Goal: Task Accomplishment & Management: Manage account settings

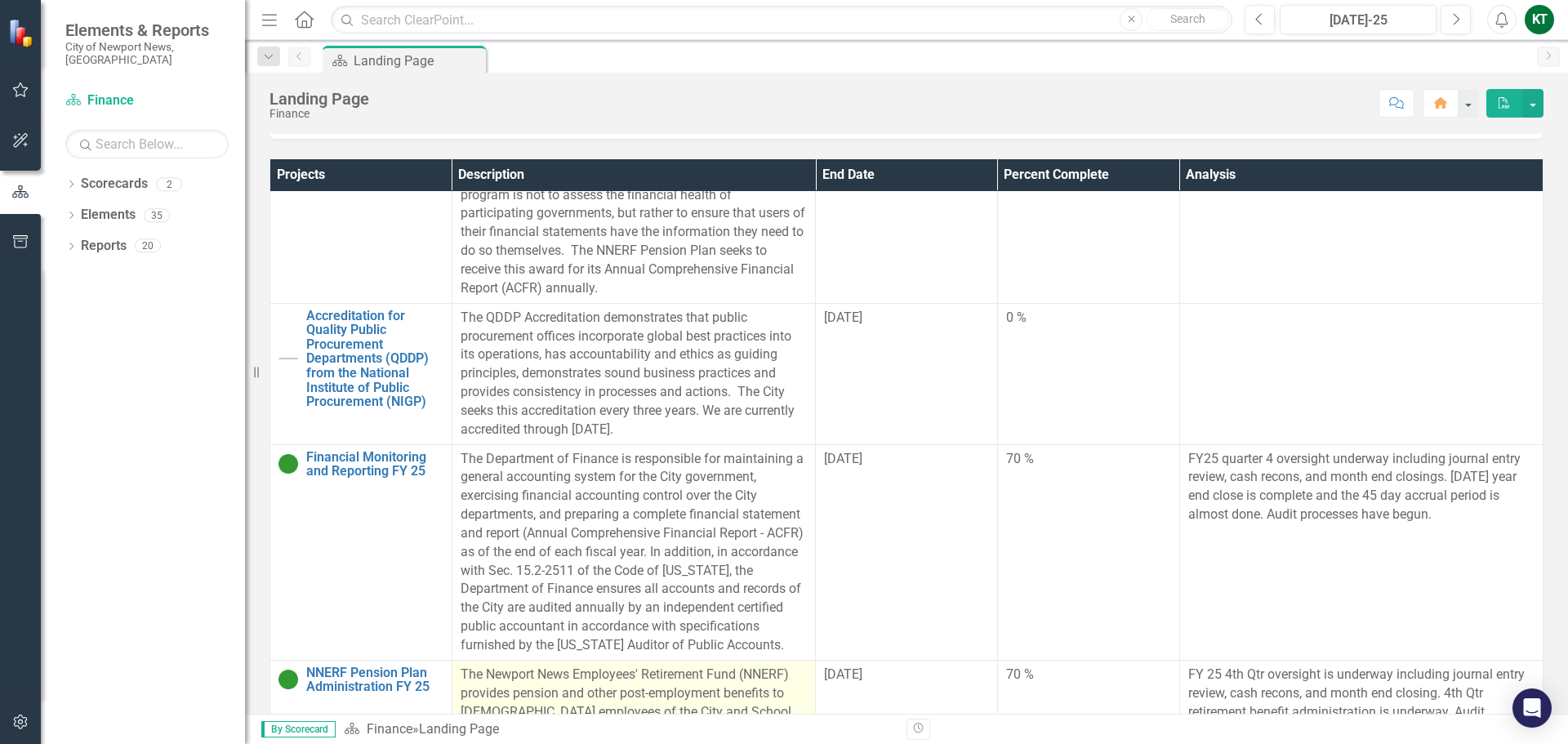
scroll to position [932, 0]
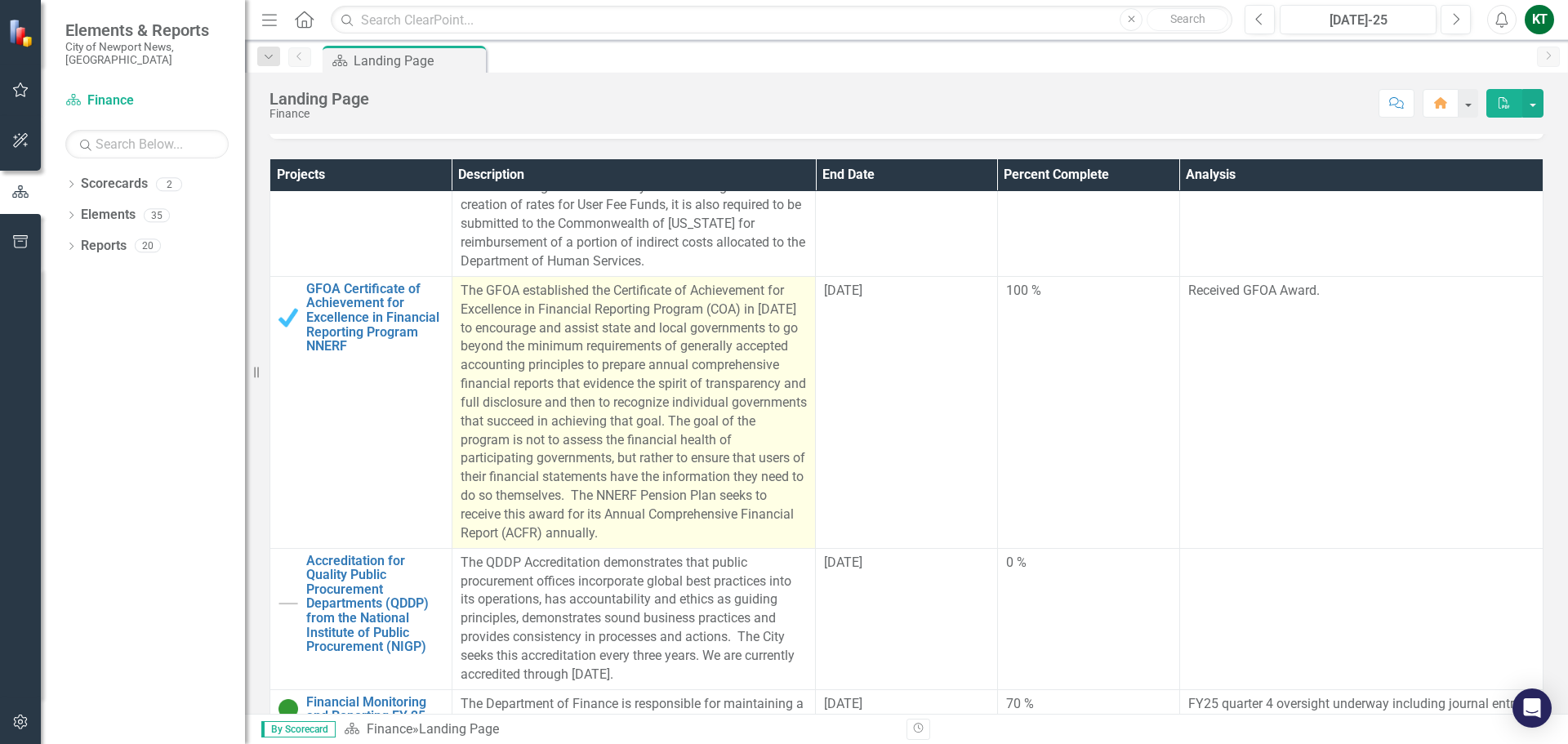
click at [550, 420] on p "The GFOA established the Certificate of Achievement for Excellence in Financial…" at bounding box center [634, 412] width 346 height 261
click at [697, 304] on p "The GFOA established the Certificate of Achievement for Excellence in Financial…" at bounding box center [634, 412] width 346 height 261
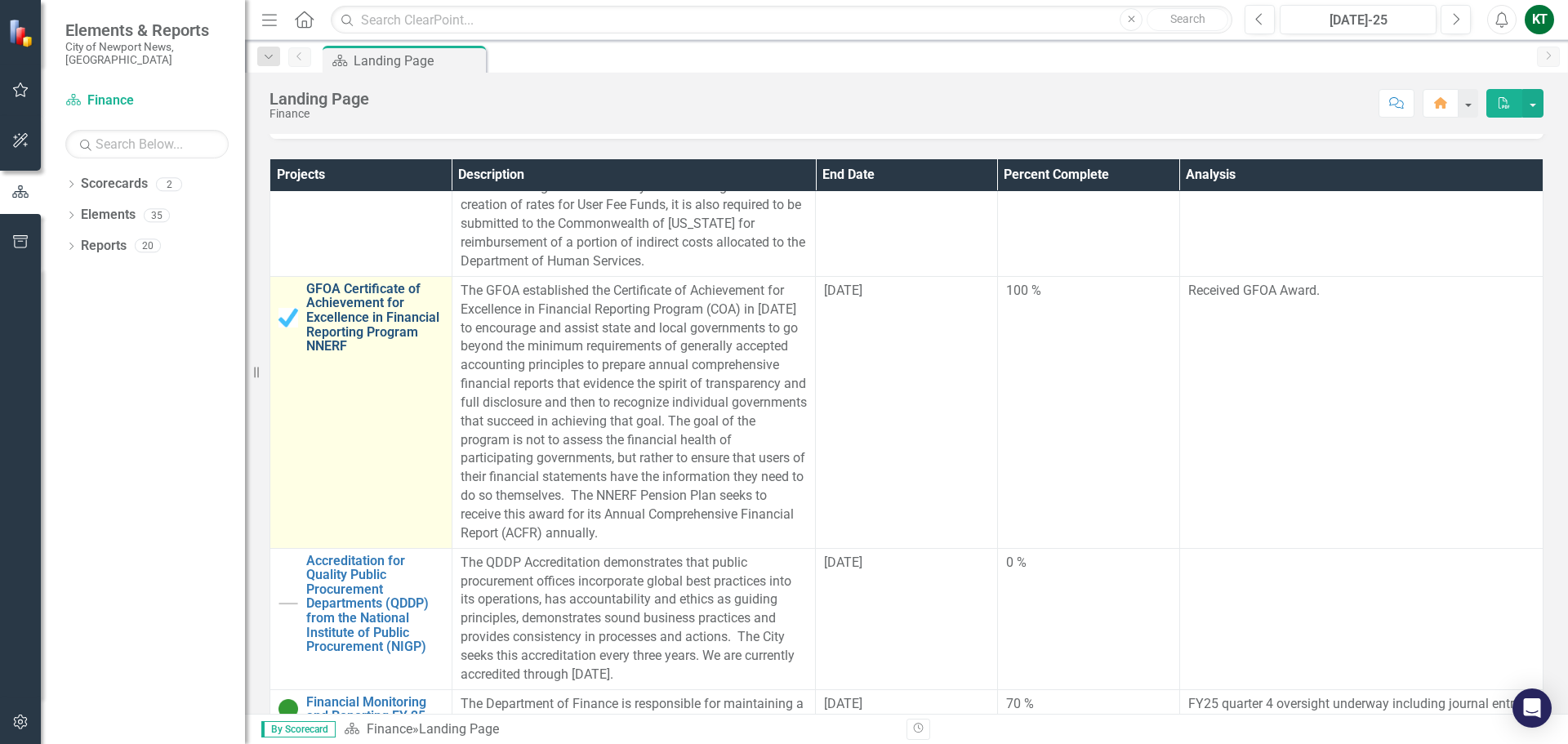
click at [361, 311] on link "GFOA Certificate of Achievement for Excellence in Financial Reporting Program N…" at bounding box center [374, 317] width 137 height 72
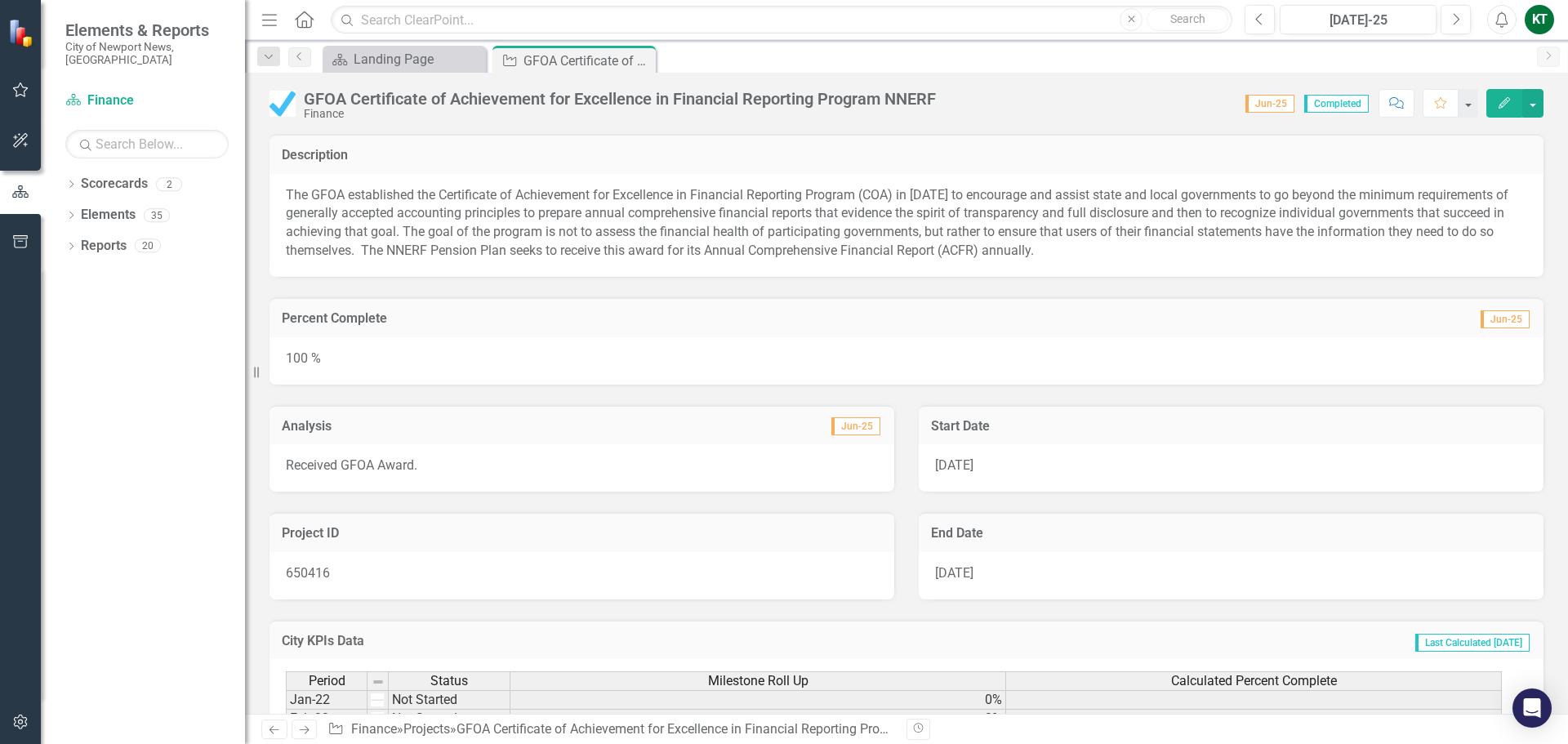
drag, startPoint x: 1031, startPoint y: 256, endPoint x: 361, endPoint y: 229, distance: 670.5
click at [361, 229] on p "The GFOA established the Certificate of Achievement for Excellence in Financial…" at bounding box center [906, 224] width 1241 height 75
drag, startPoint x: 284, startPoint y: 191, endPoint x: 1289, endPoint y: 146, distance: 1006.0
click at [1042, 230] on div "The GFOA established the Certificate of Achievement for Excellence in Financial…" at bounding box center [906, 225] width 1274 height 103
click at [1503, 107] on icon "button" at bounding box center [1504, 103] width 12 height 12
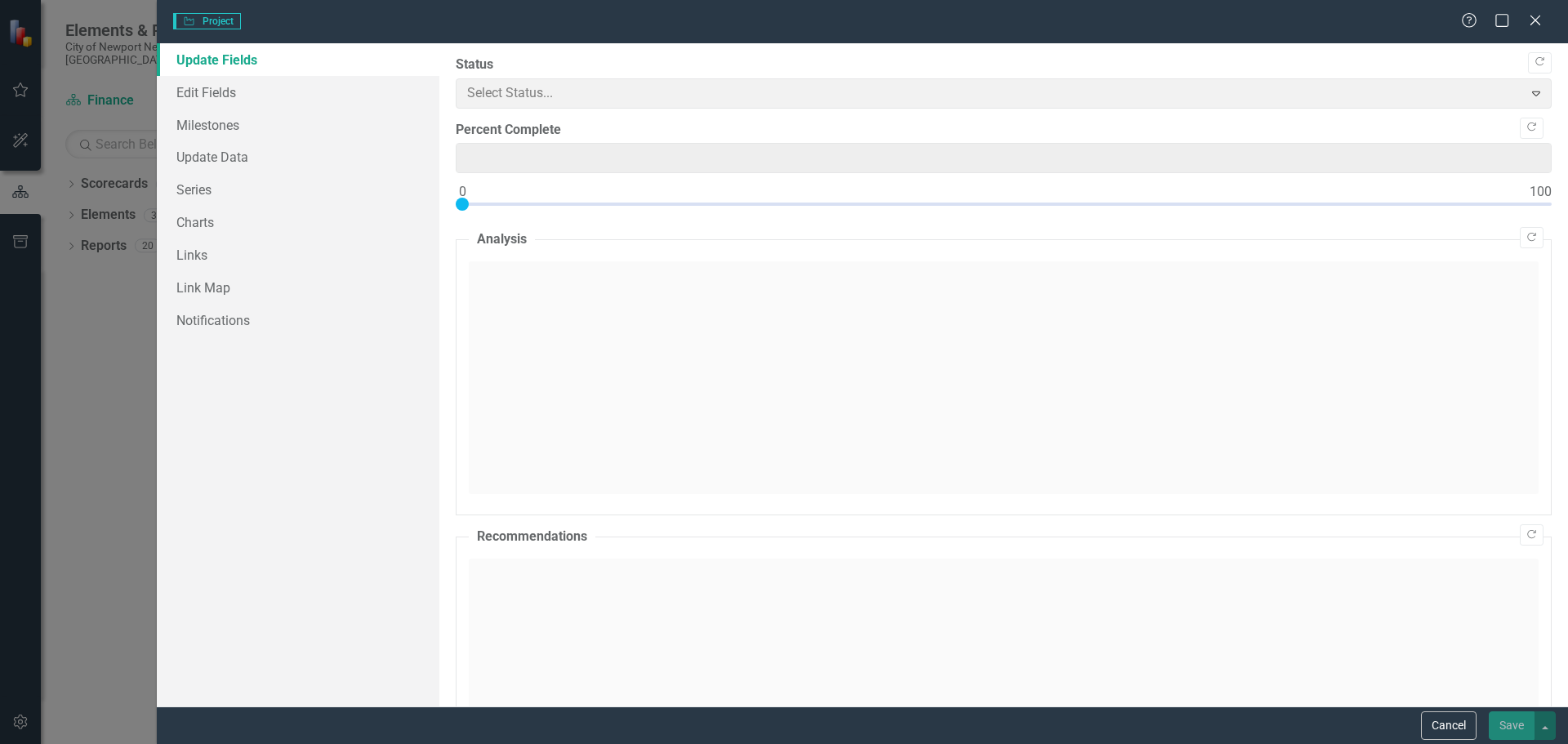
type input "100"
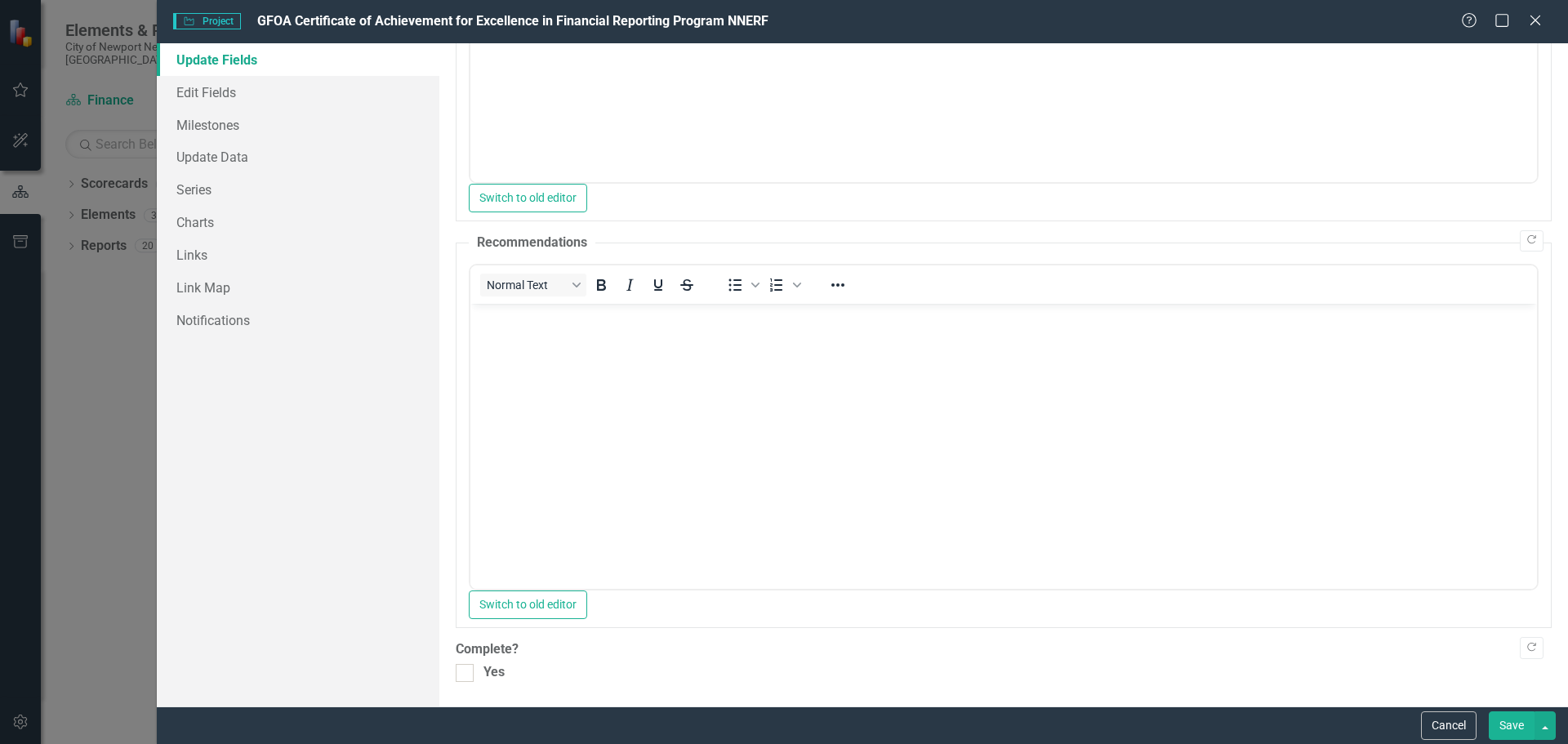
scroll to position [440, 0]
click at [284, 100] on link "Edit Fields" at bounding box center [298, 92] width 282 height 33
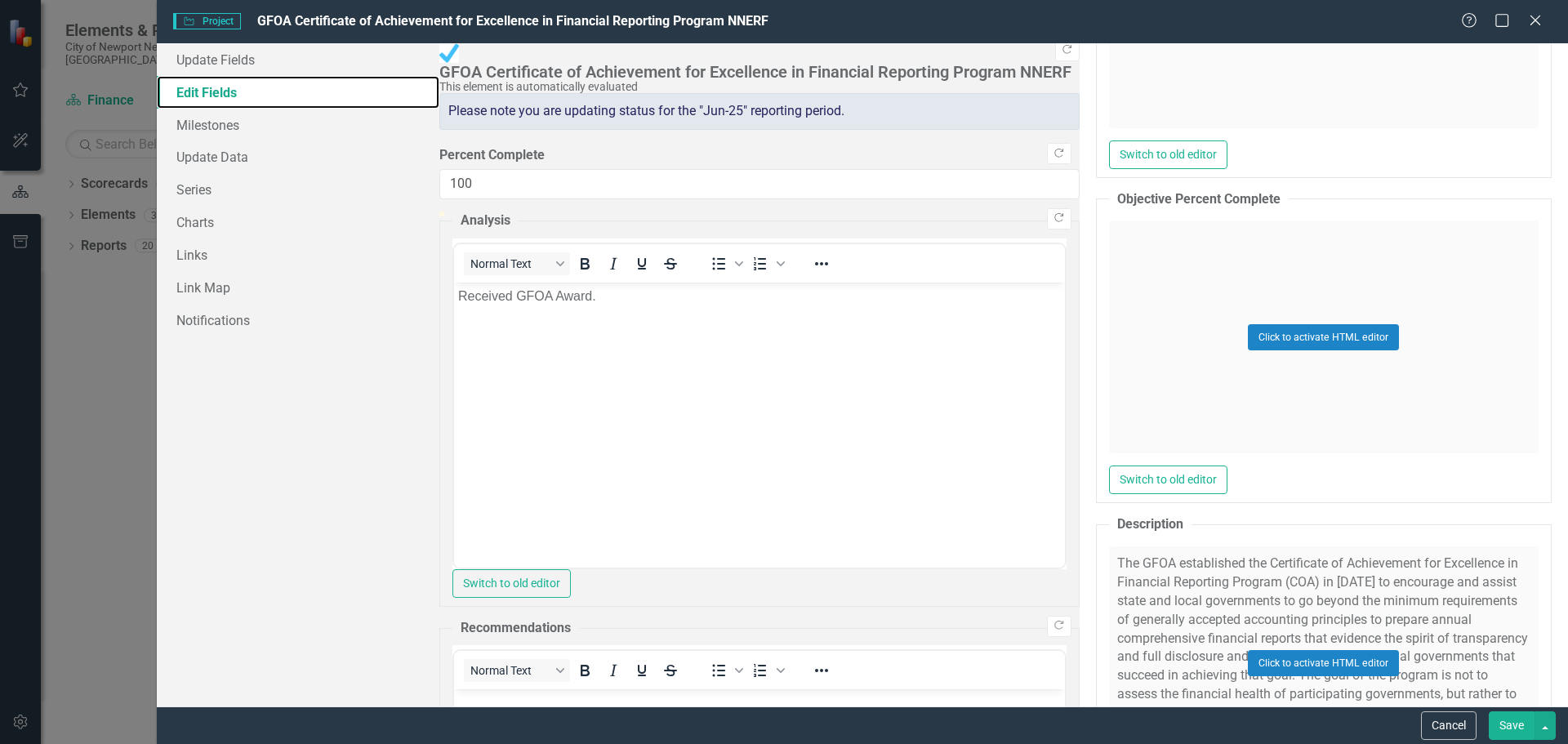
scroll to position [1062, 0]
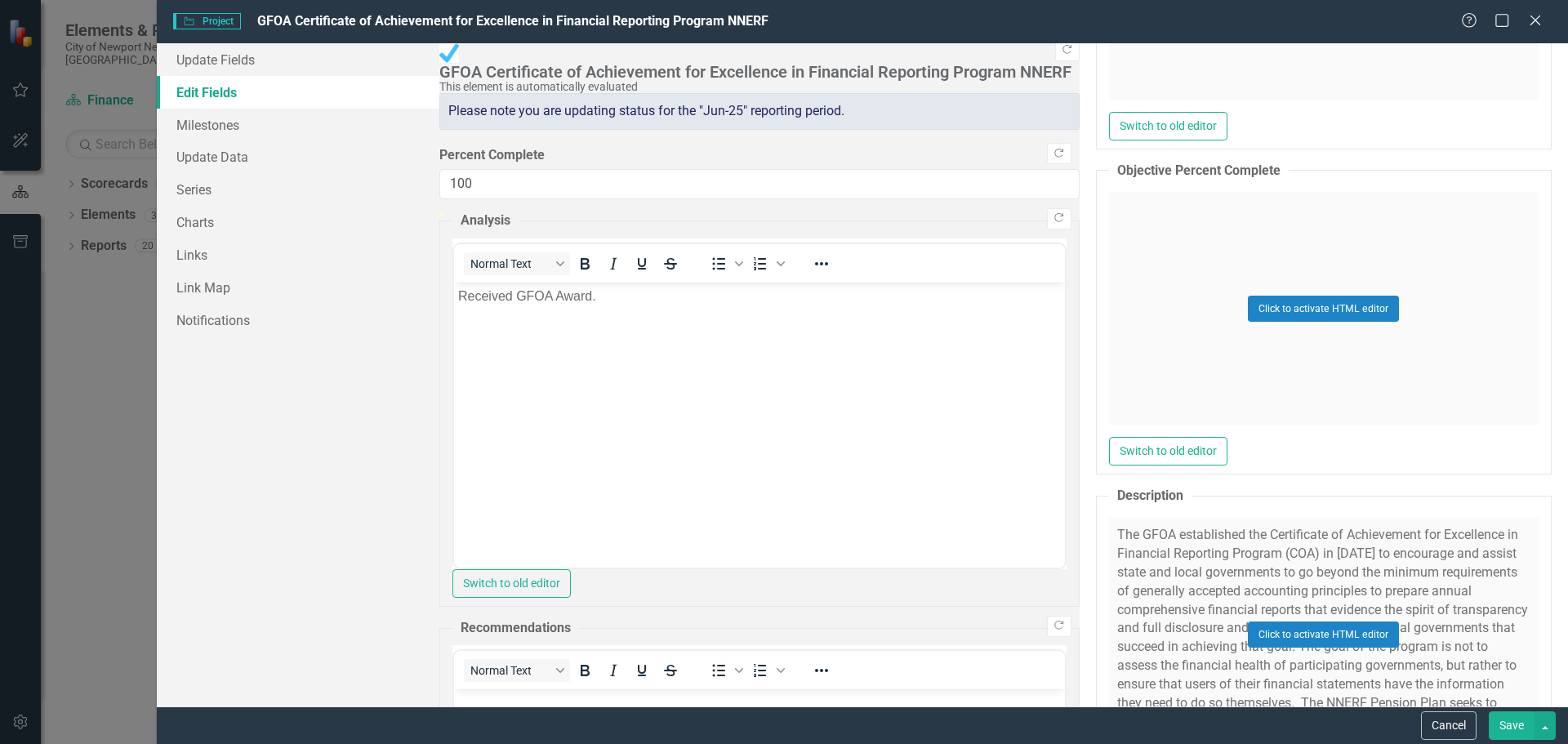
click at [1109, 518] on div "Click to activate HTML editor" at bounding box center [1324, 635] width 430 height 233
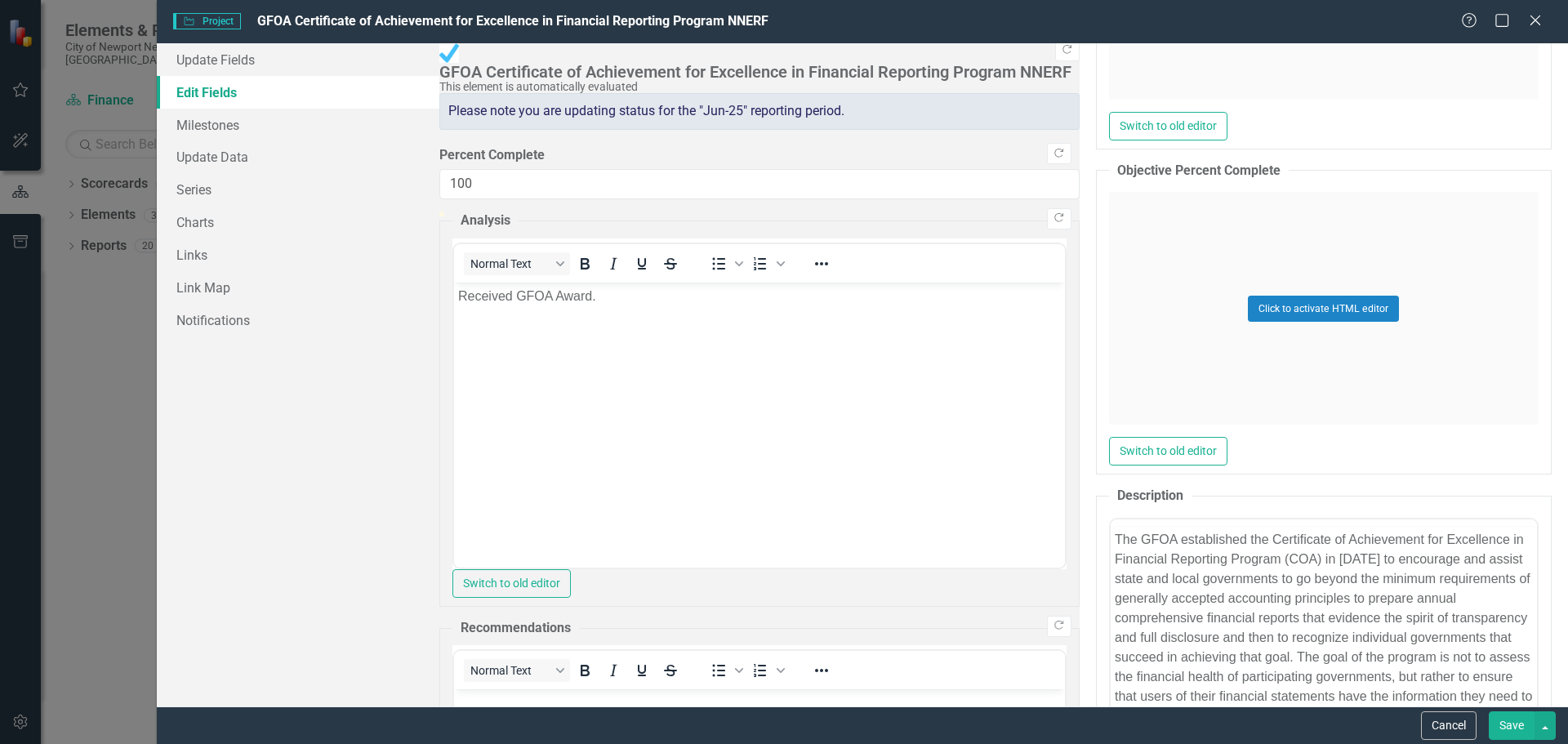
scroll to position [0, 0]
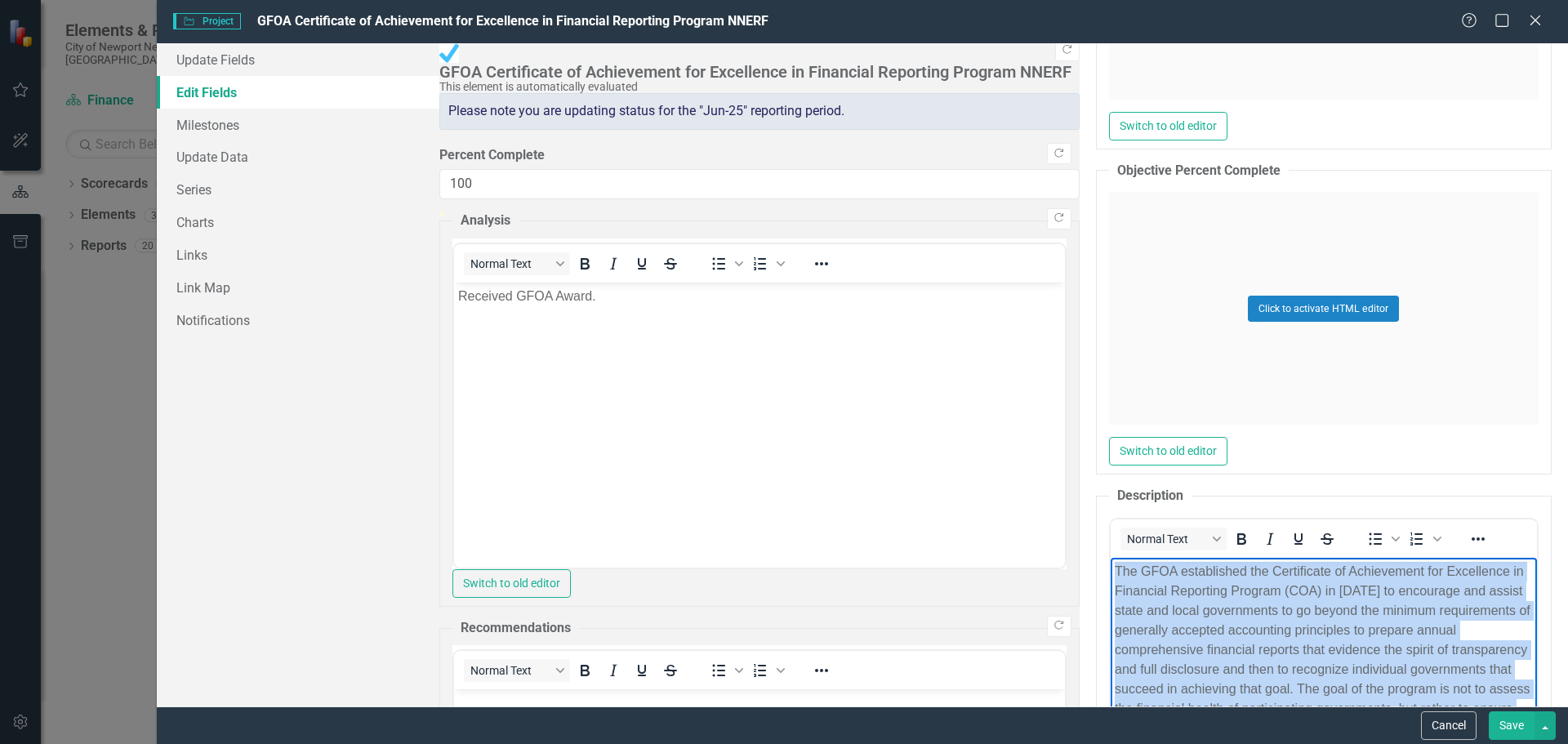
drag, startPoint x: 1551, startPoint y: 657, endPoint x: 1067, endPoint y: 567, distance: 492.3
click at [1110, 567] on html "The GFOA established the Certificate of Achievement for Excellence in Financial…" at bounding box center [1323, 680] width 426 height 245
copy p "The GFOA established the Certificate of Achievement for Excellence in Financial…"
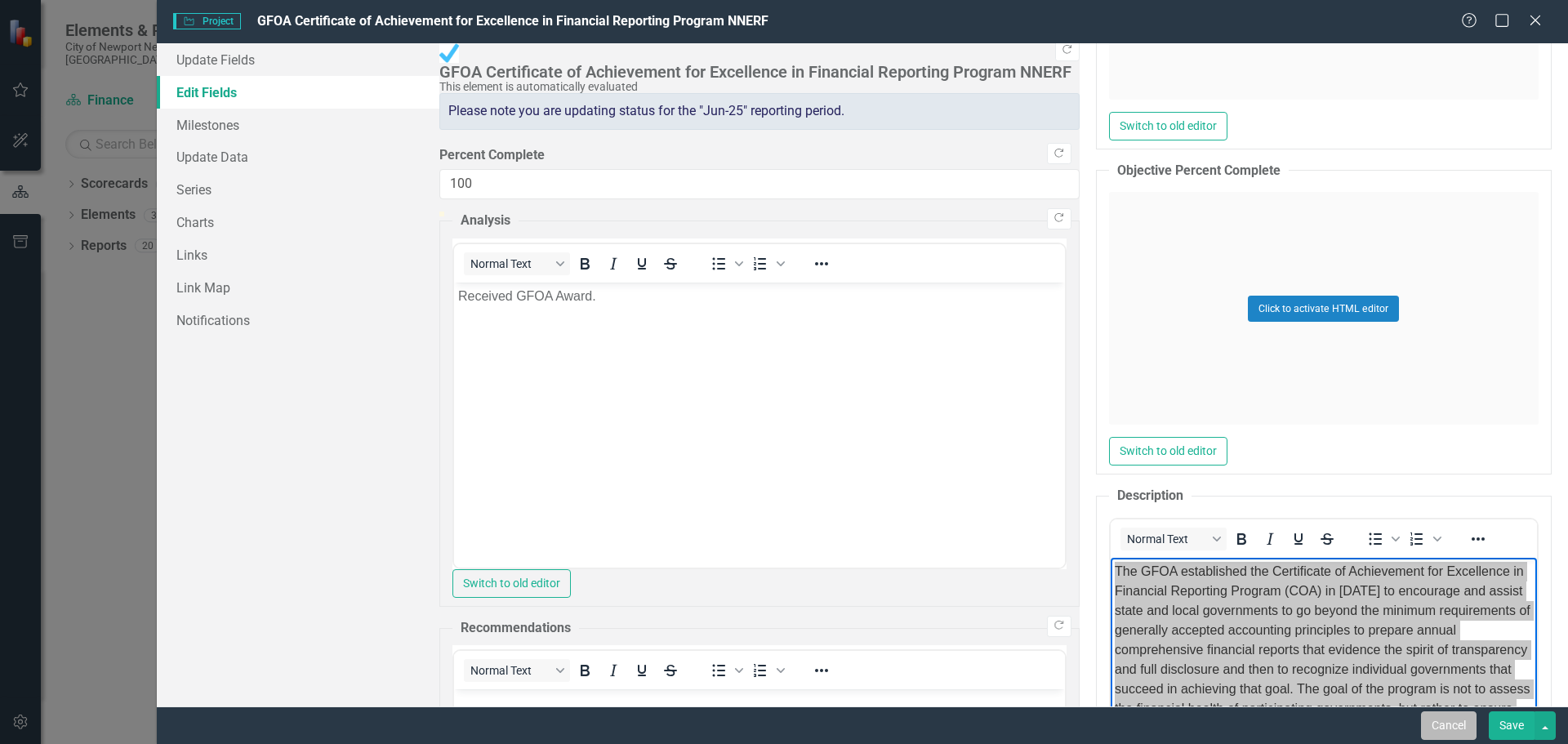
click at [1453, 729] on button "Cancel" at bounding box center [1449, 725] width 56 height 28
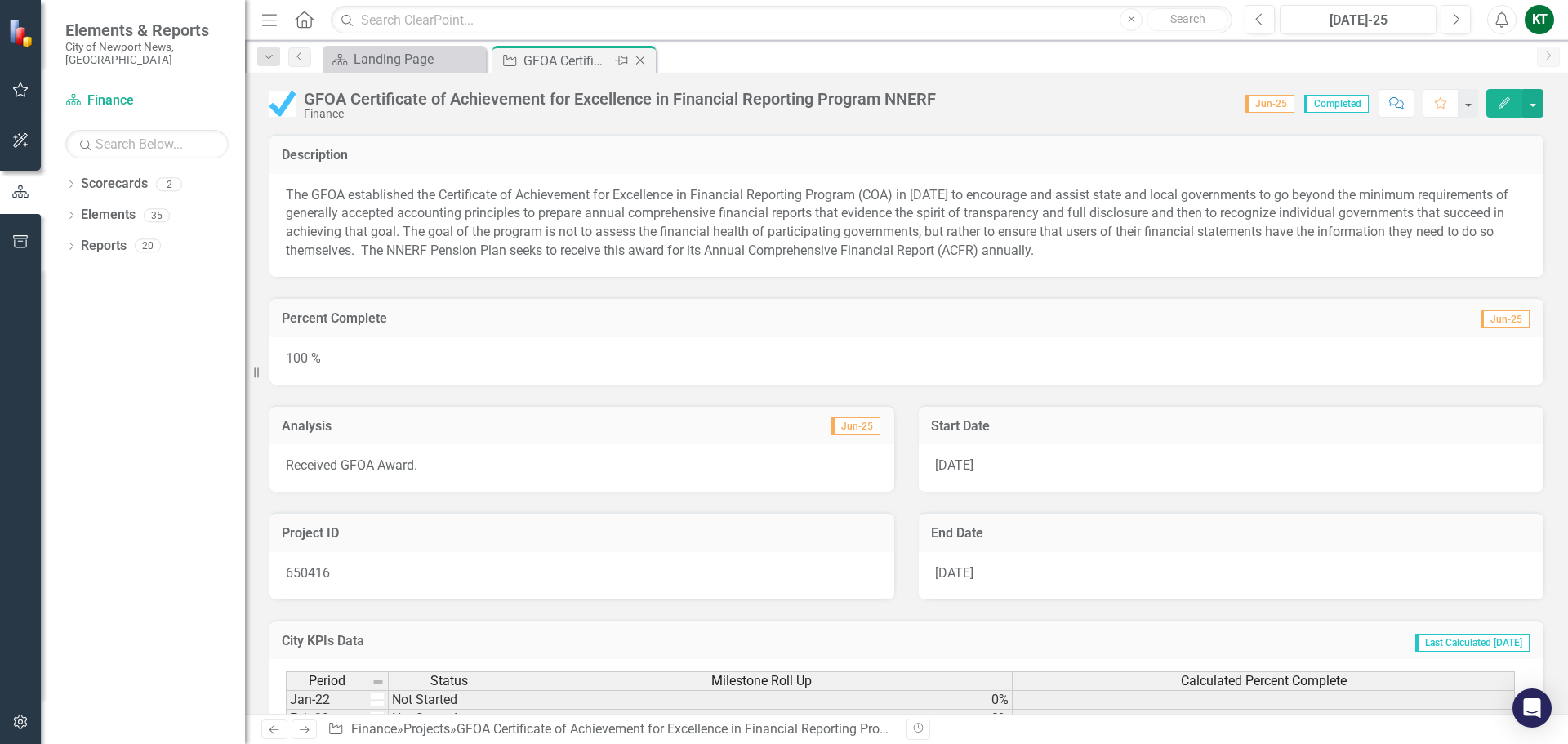
click at [645, 59] on icon "Close" at bounding box center [640, 60] width 16 height 13
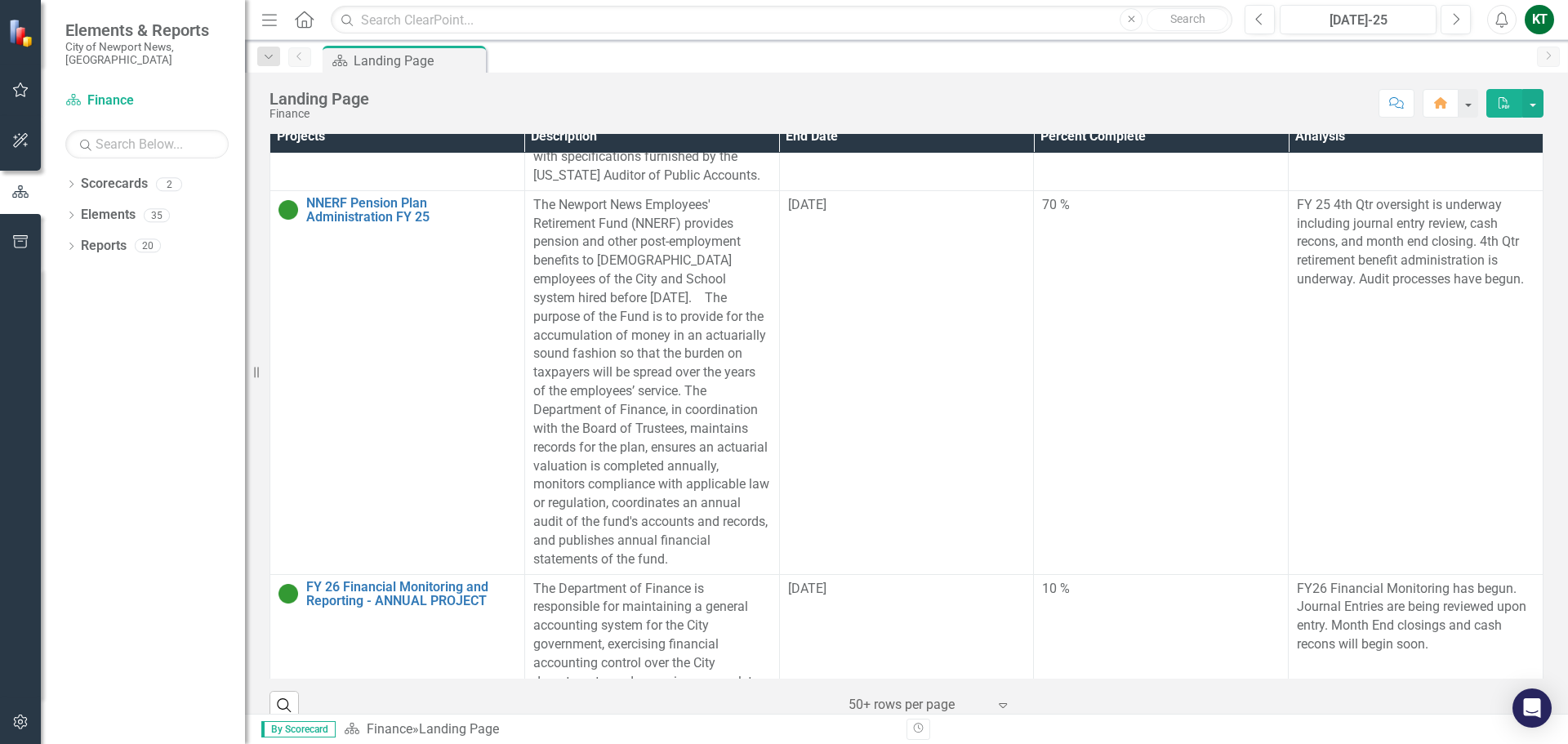
scroll to position [2288, 0]
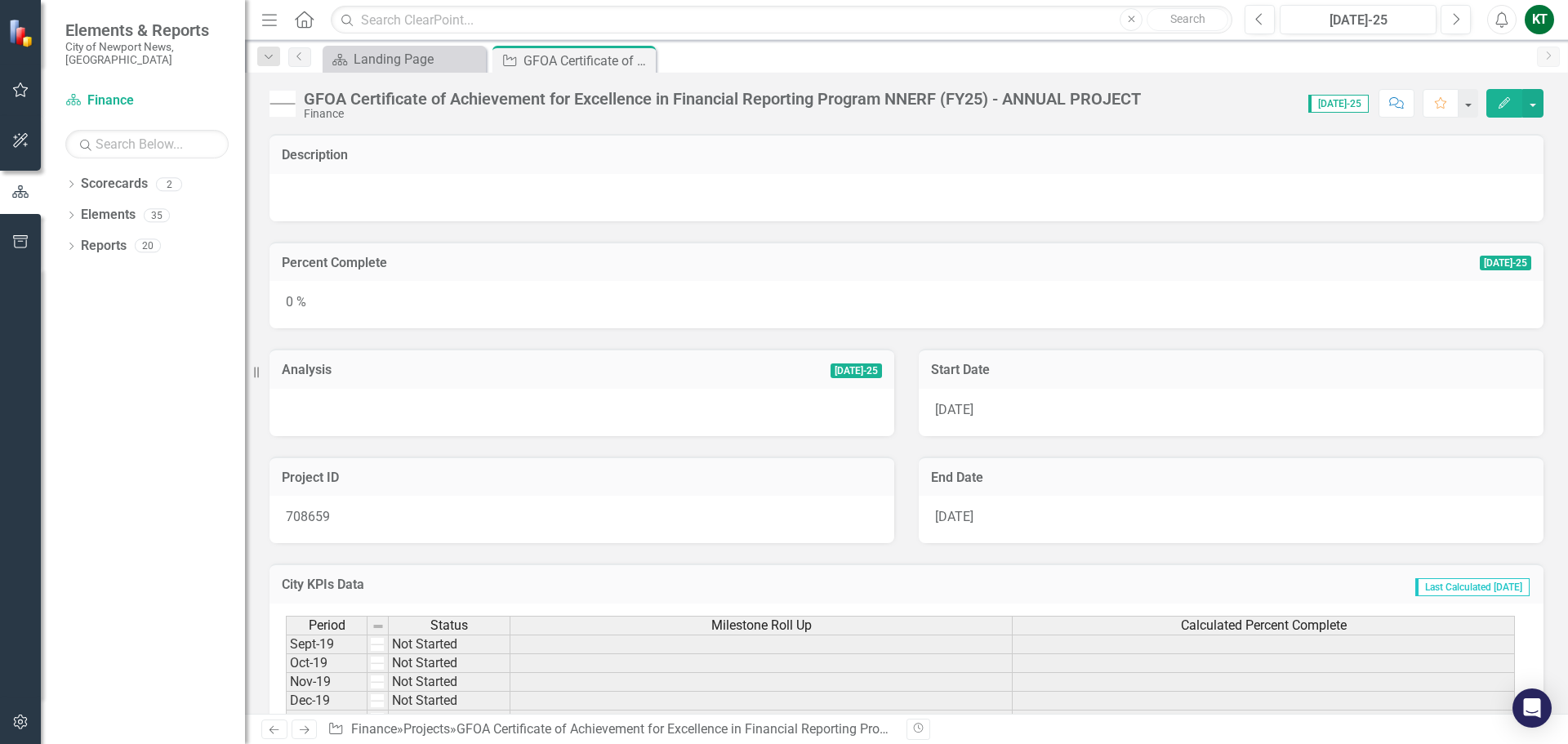
click at [1512, 99] on button "Edit" at bounding box center [1504, 103] width 36 height 28
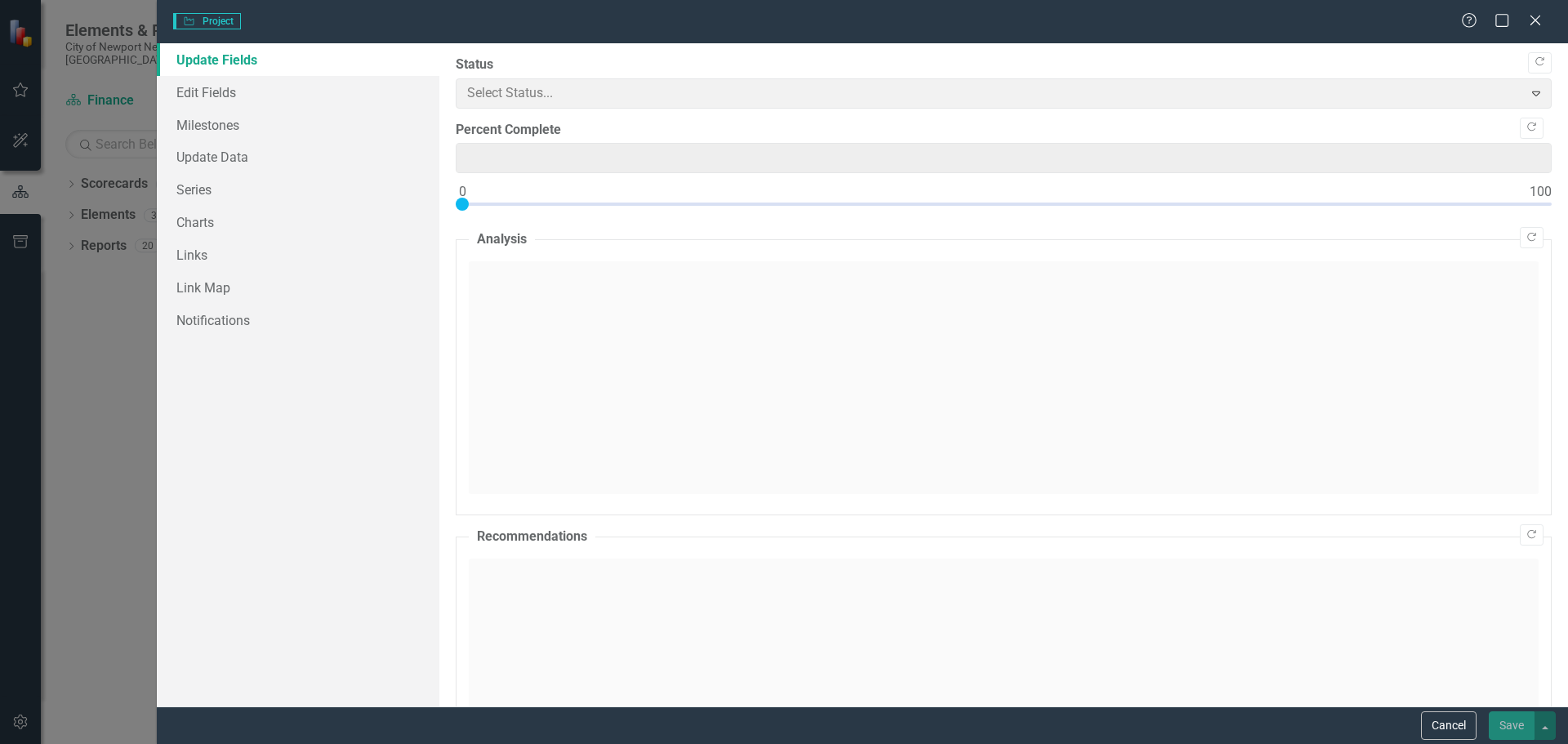
type input "0"
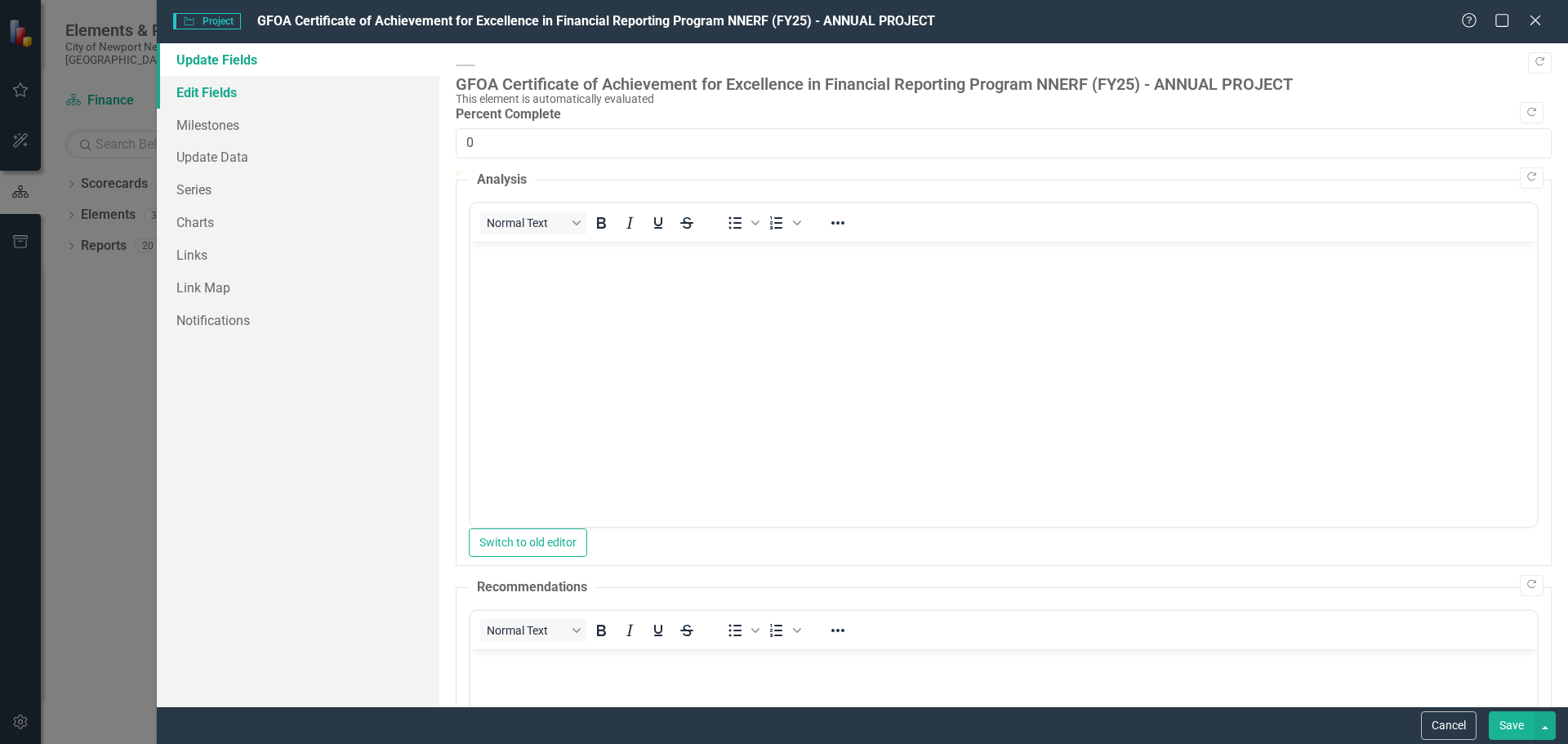
click at [253, 97] on link "Edit Fields" at bounding box center [298, 92] width 282 height 33
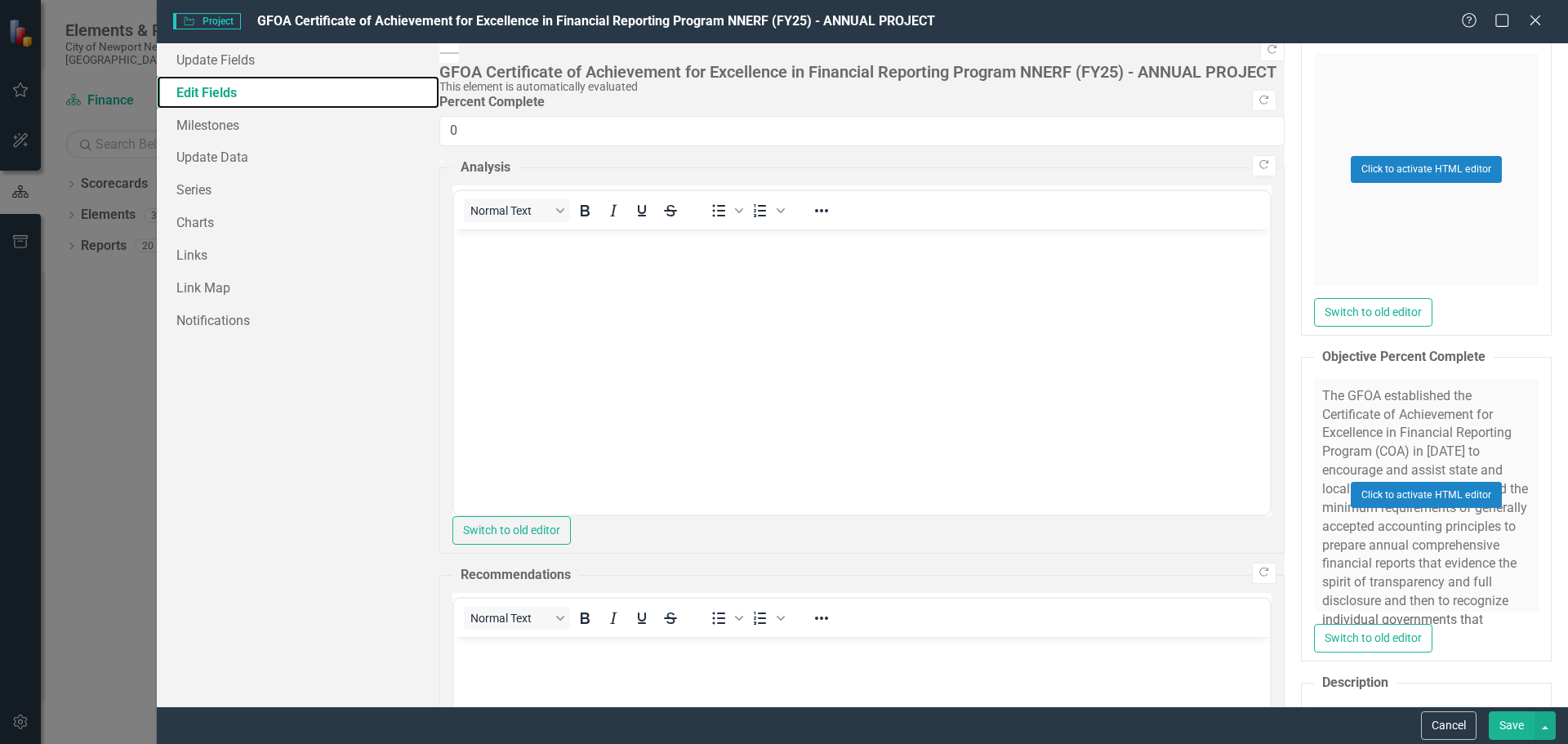
scroll to position [899, 0]
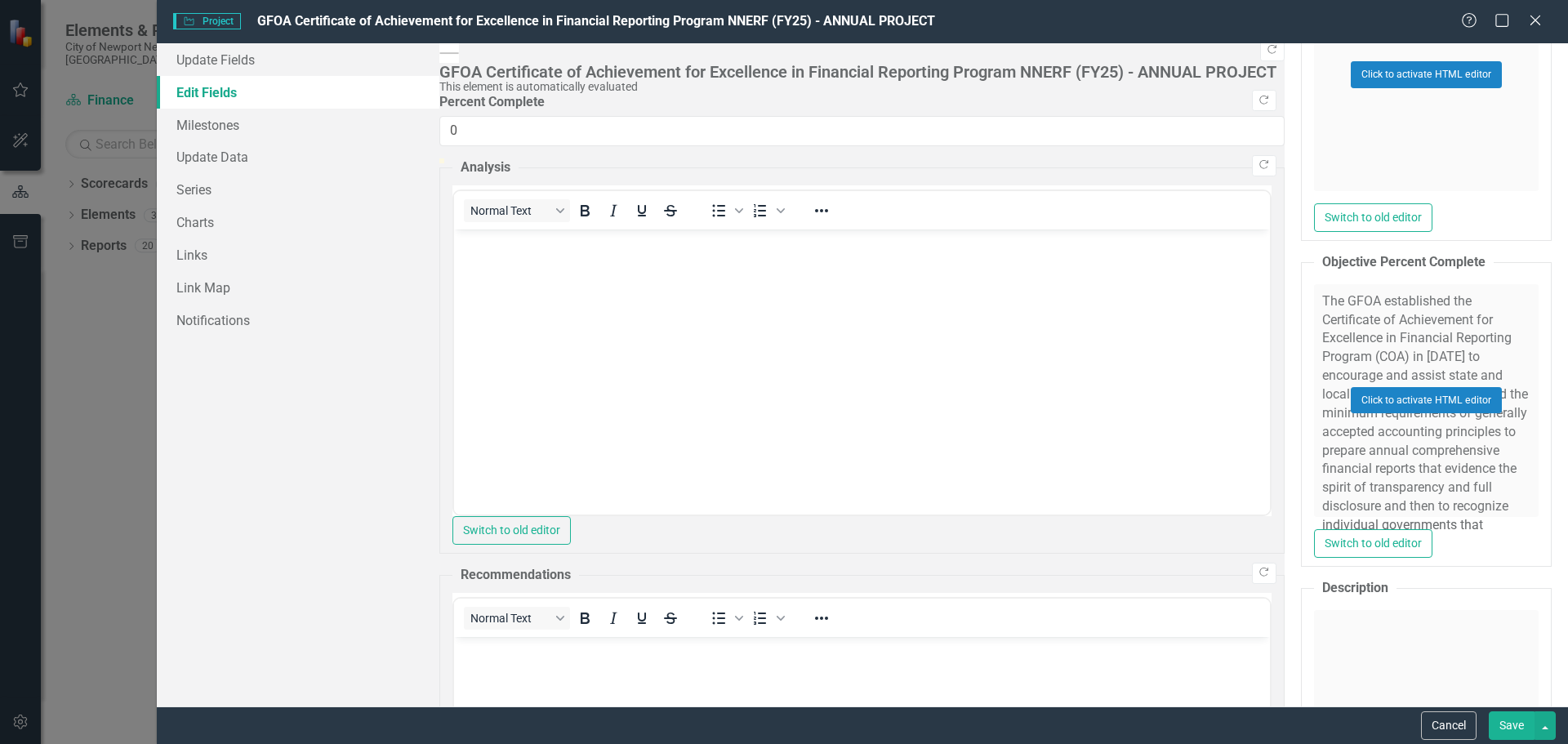
click at [1314, 610] on div "Click to activate HTML editor" at bounding box center [1426, 727] width 225 height 233
click at [1314, 284] on div "Click to activate HTML editor" at bounding box center [1426, 401] width 225 height 233
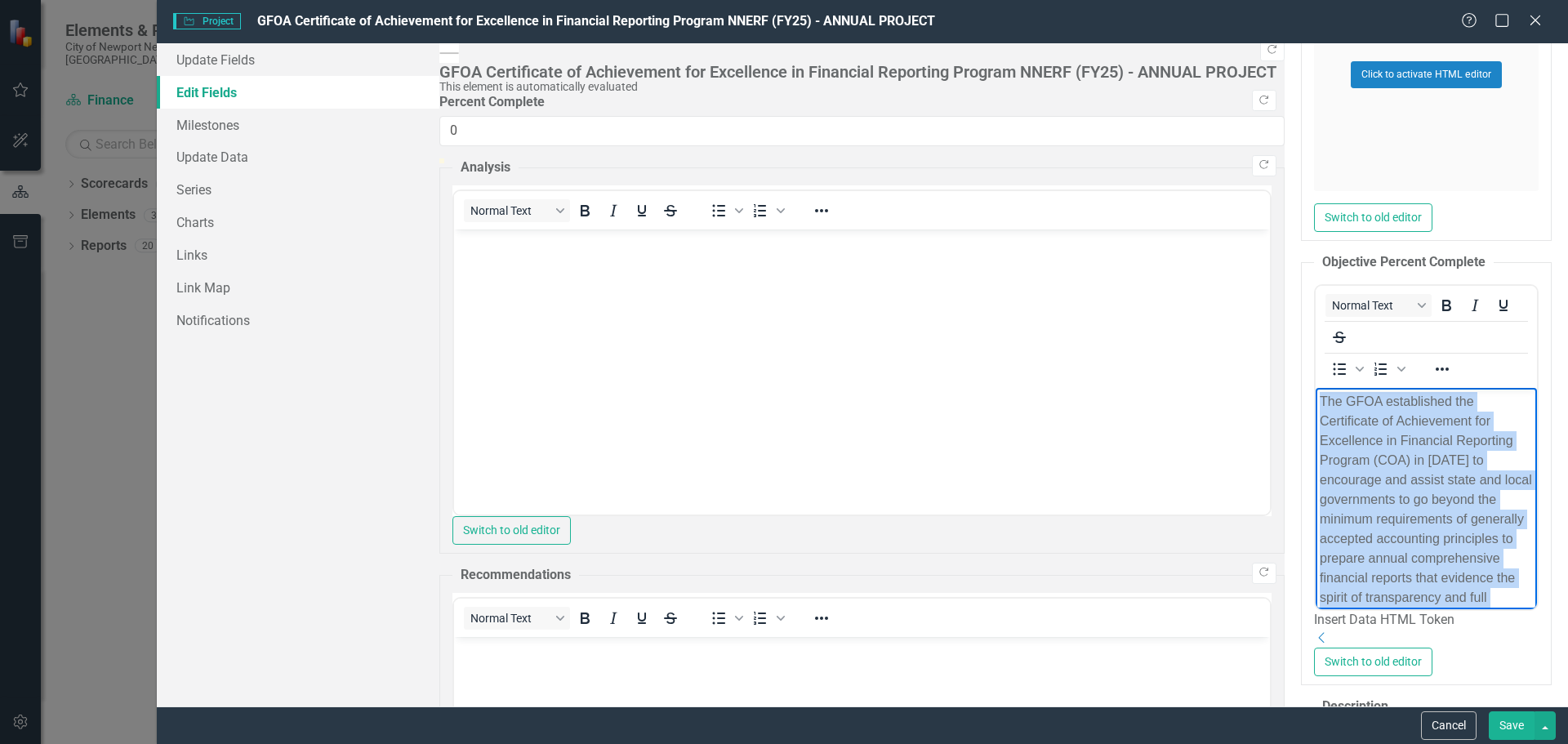
drag, startPoint x: 1750, startPoint y: 481, endPoint x: 1263, endPoint y: 381, distance: 497.2
click at [1315, 387] on html "The GFOA established the Certificate of Achievement for Excellence in Financial…" at bounding box center [1425, 633] width 221 height 492
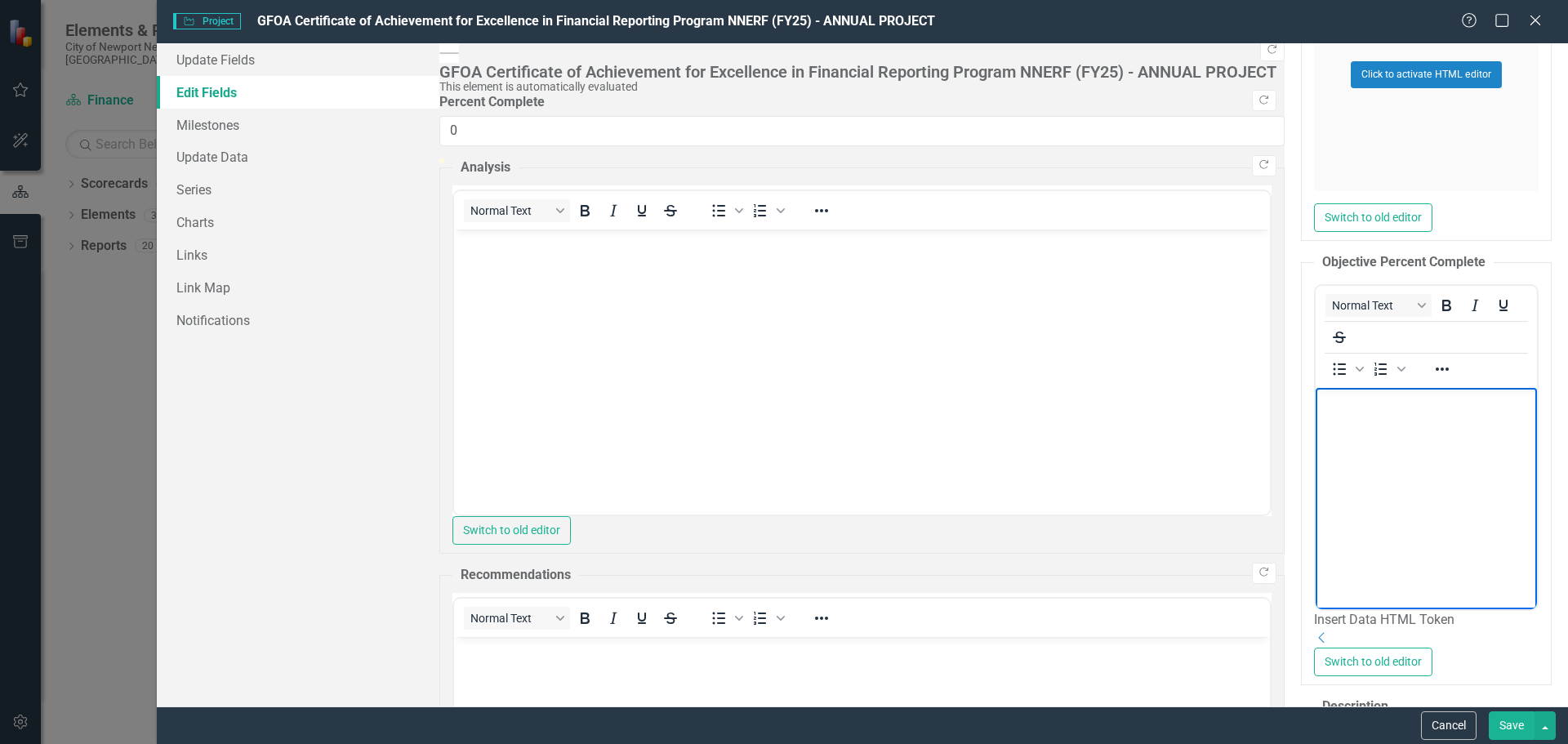
drag, startPoint x: 1517, startPoint y: 726, endPoint x: 1308, endPoint y: 597, distance: 245.6
click at [1515, 726] on button "Save" at bounding box center [1512, 725] width 46 height 28
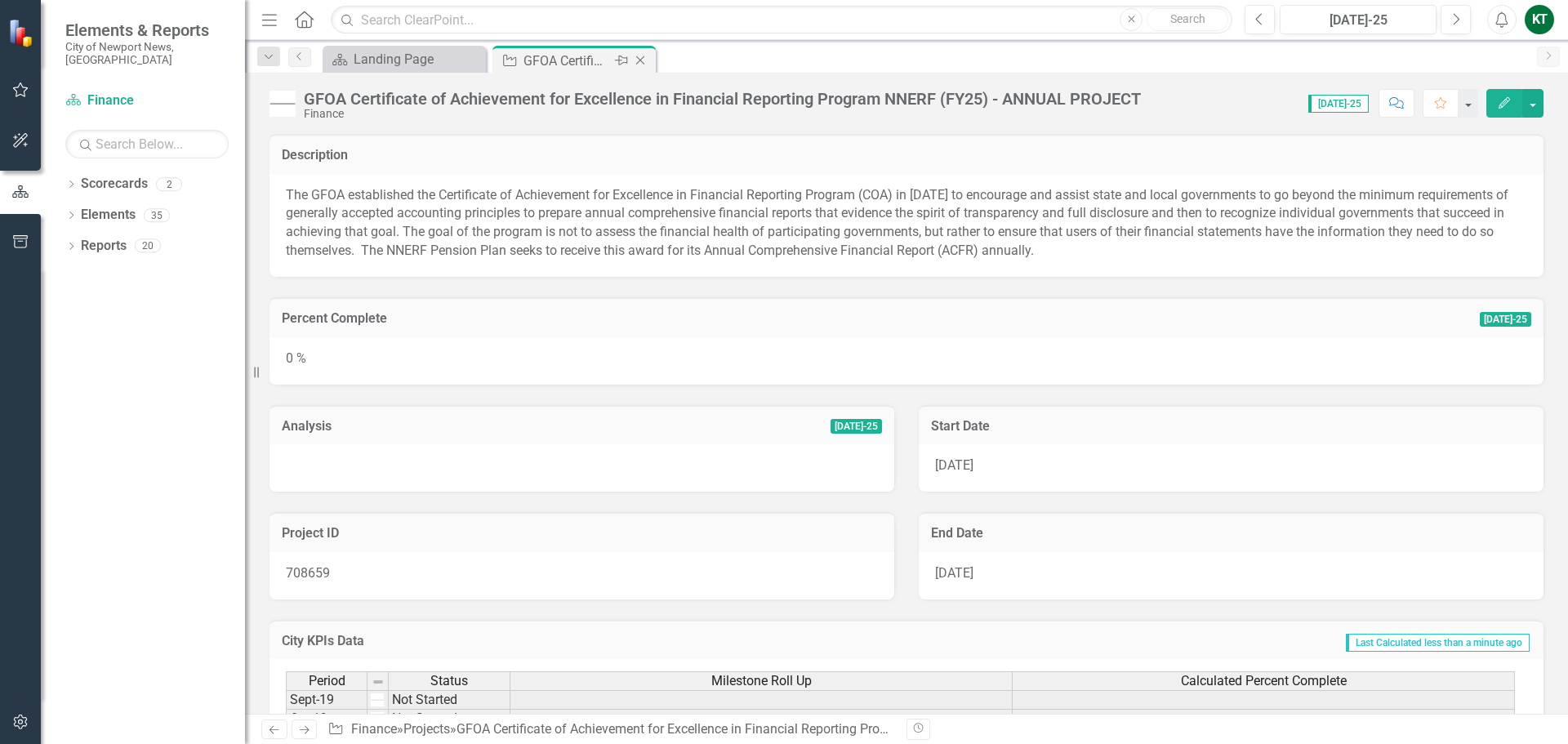
click at [644, 58] on icon "Close" at bounding box center [640, 60] width 16 height 13
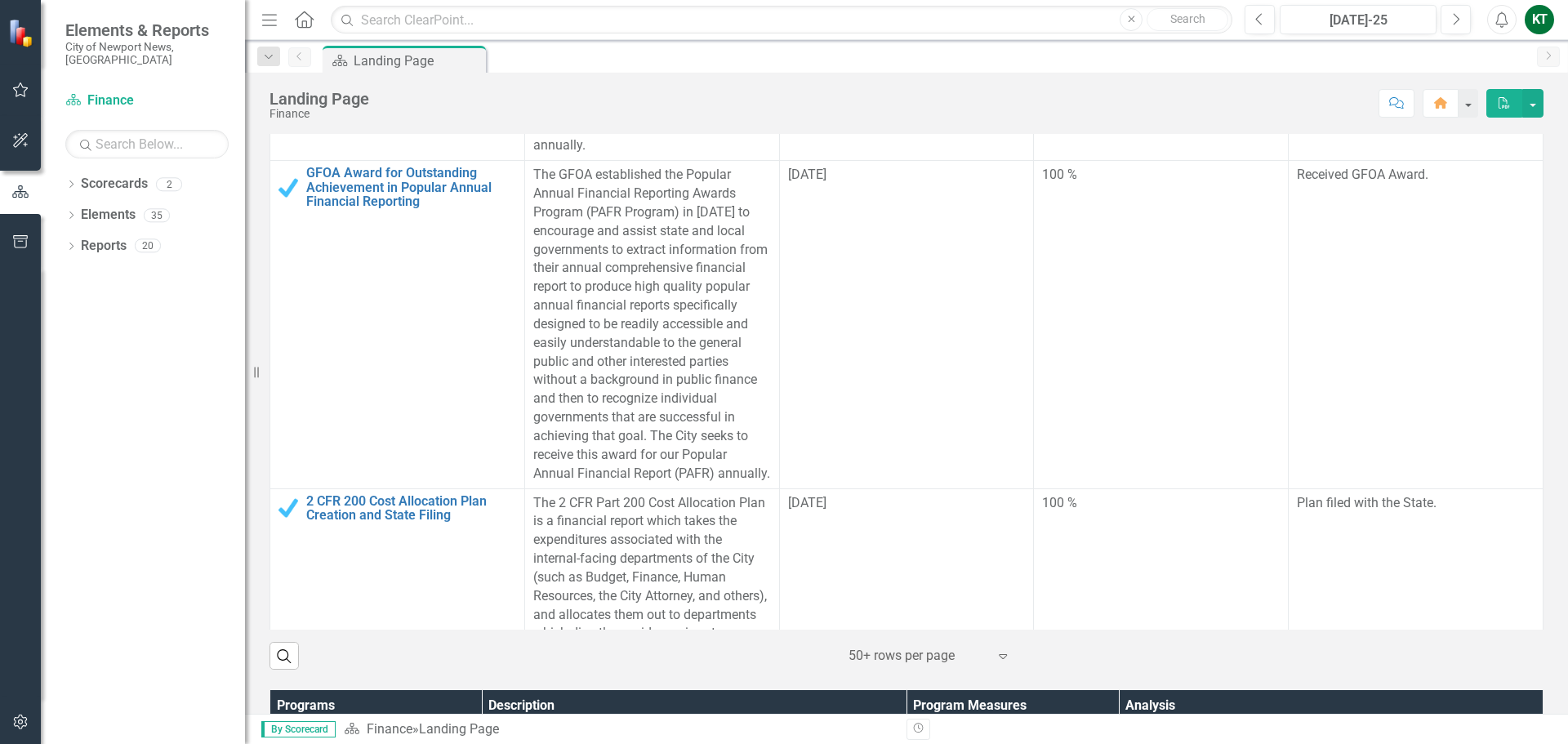
scroll to position [490, 0]
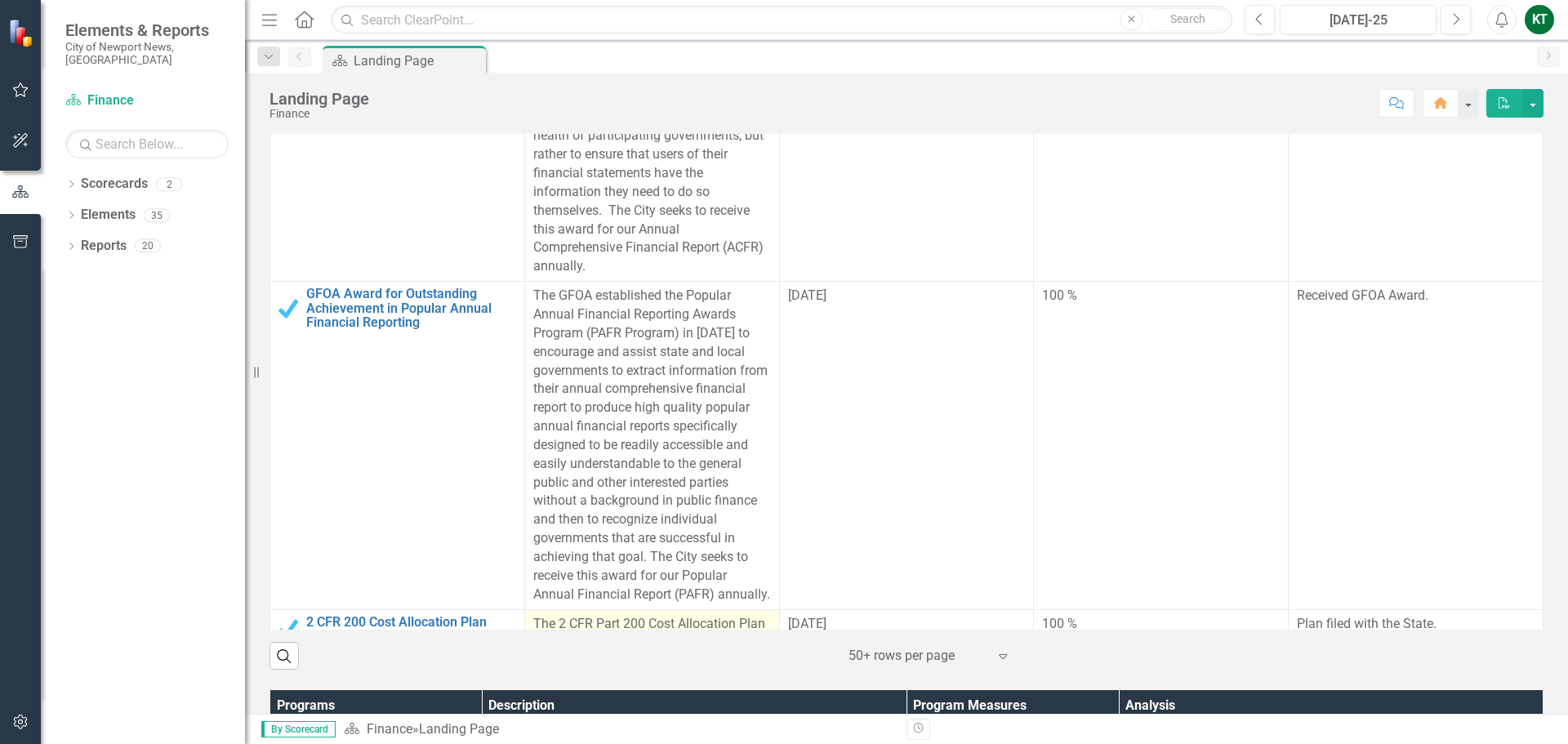
click at [359, 615] on link "2 CFR 200 Cost Allocation Plan Creation and State Filing" at bounding box center [411, 628] width 210 height 28
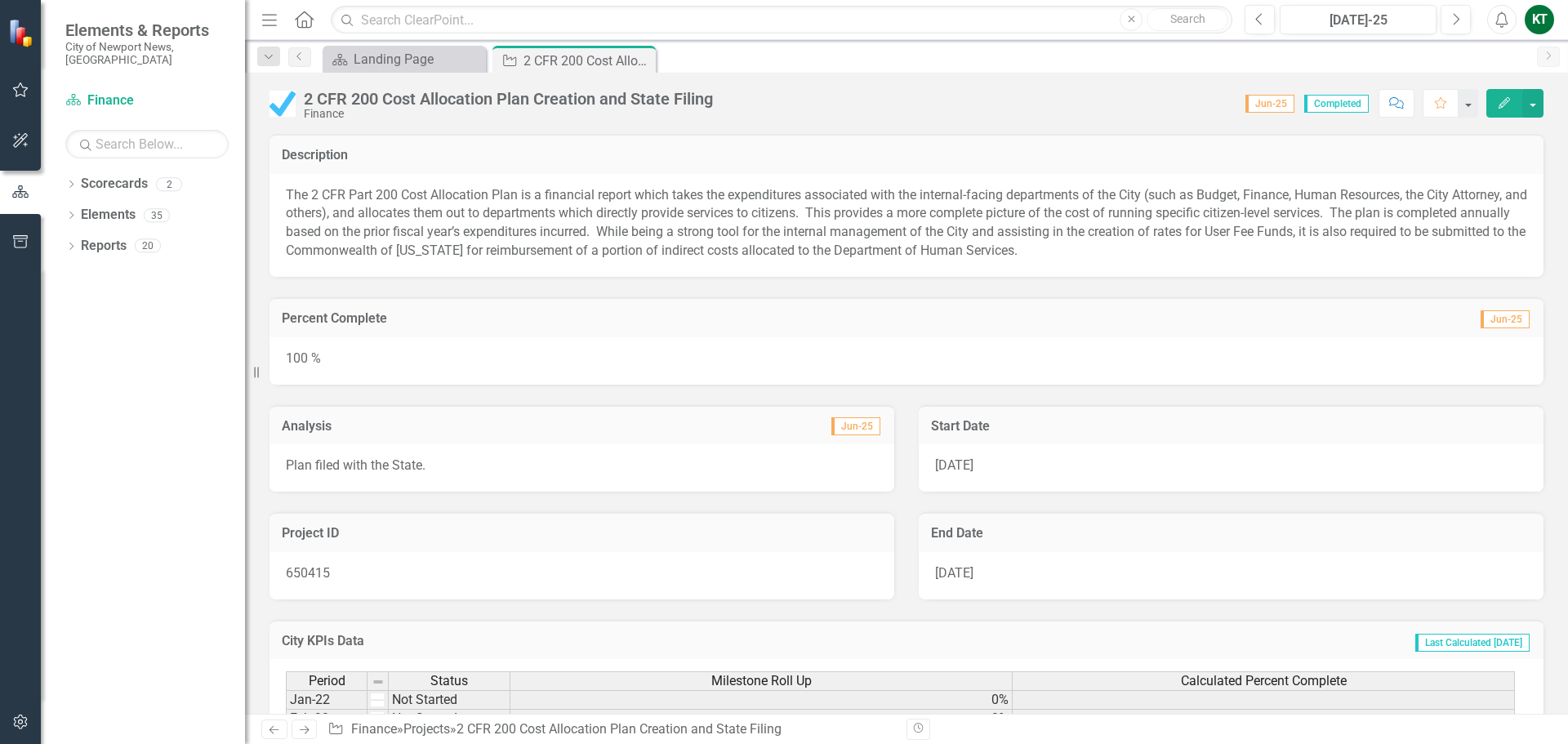
click at [1497, 104] on icon "Edit" at bounding box center [1504, 103] width 15 height 12
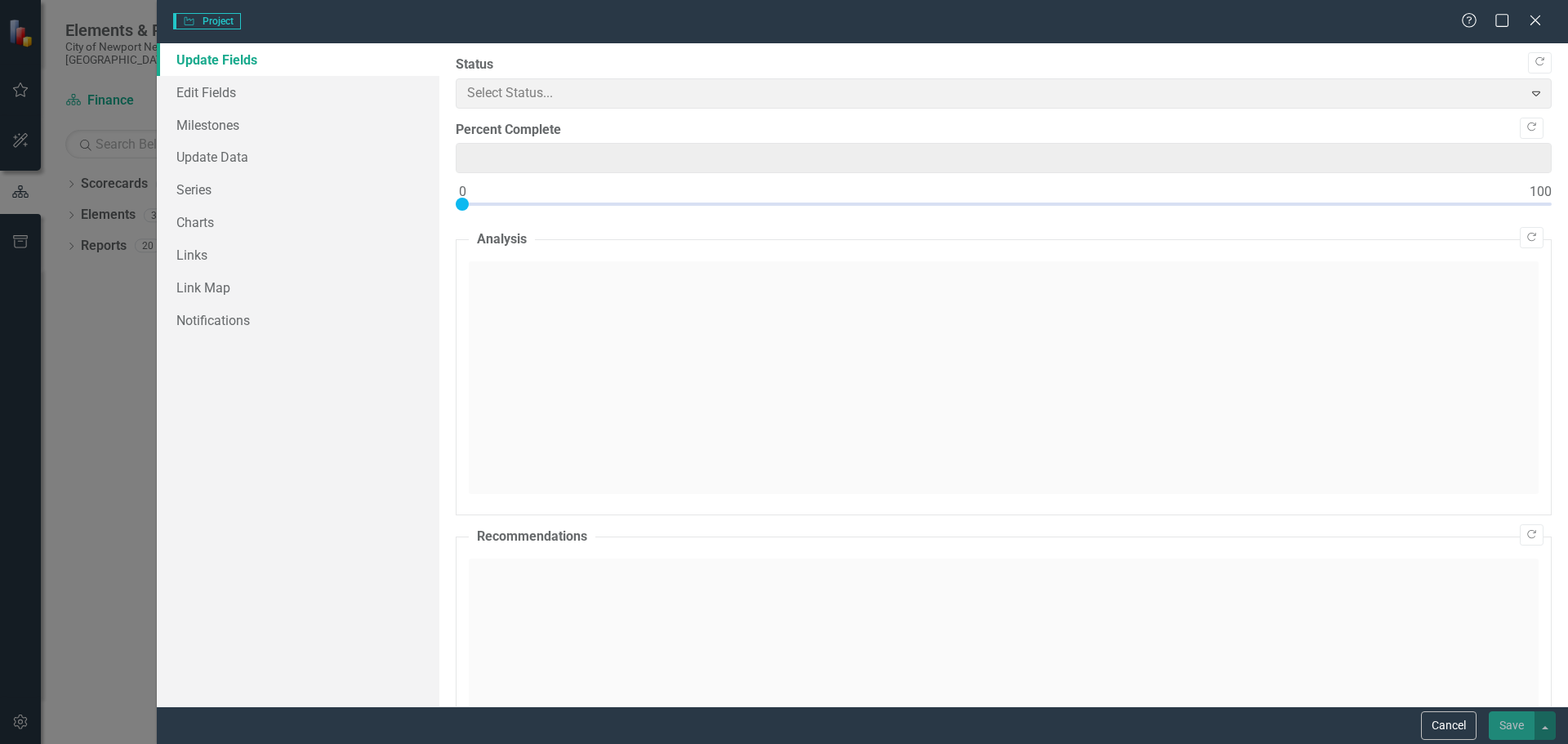
type input "100"
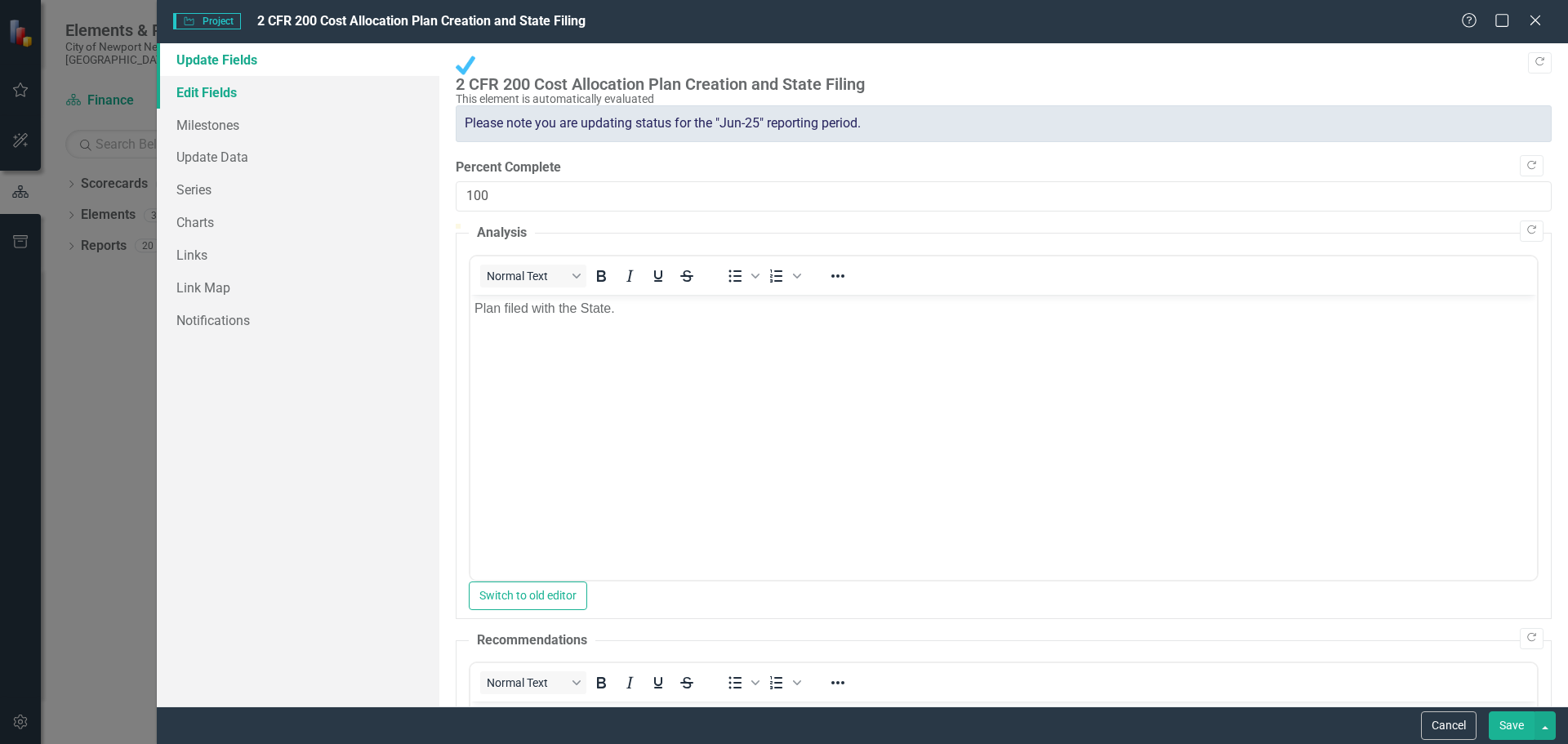
click at [270, 98] on link "Edit Fields" at bounding box center [298, 92] width 282 height 33
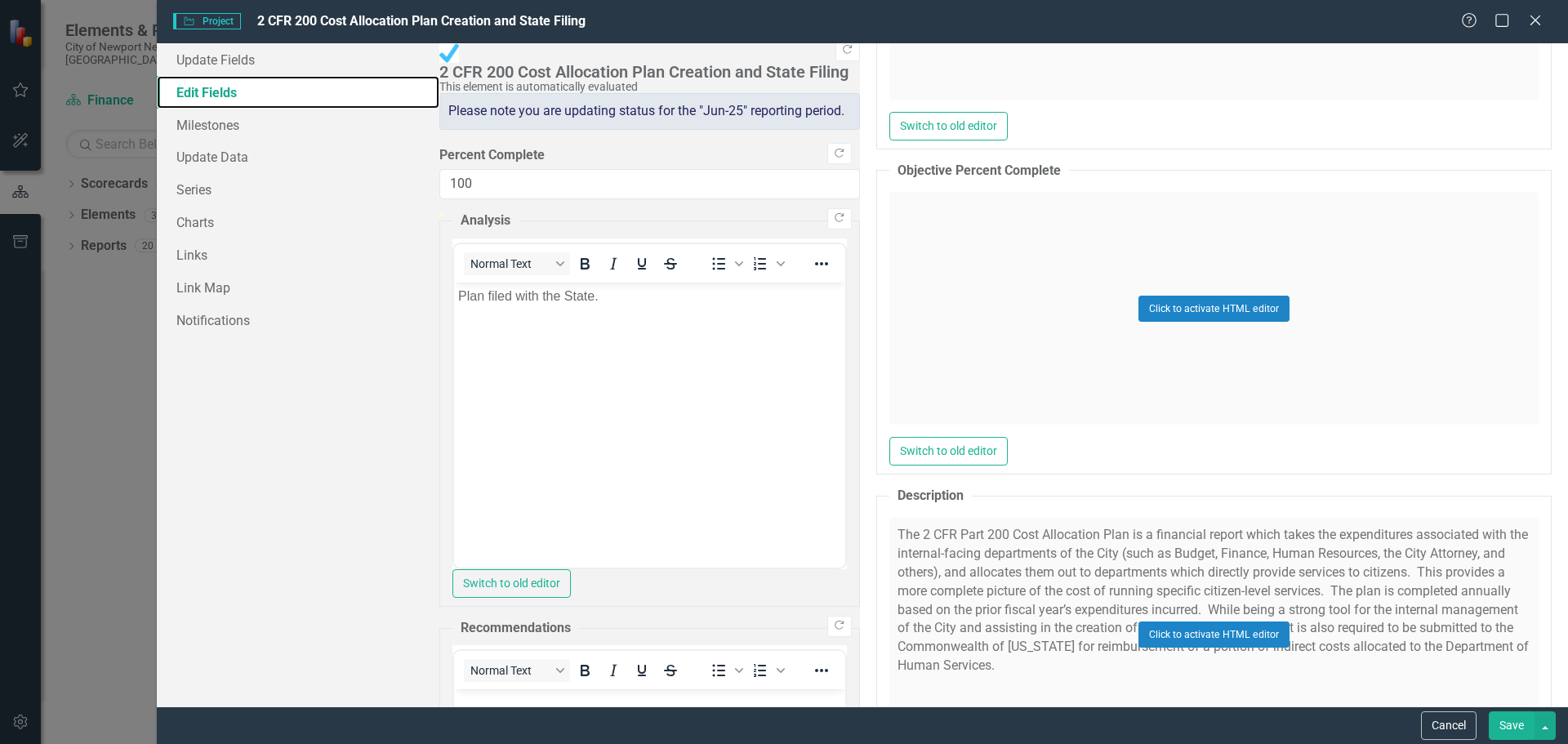
scroll to position [1062, 0]
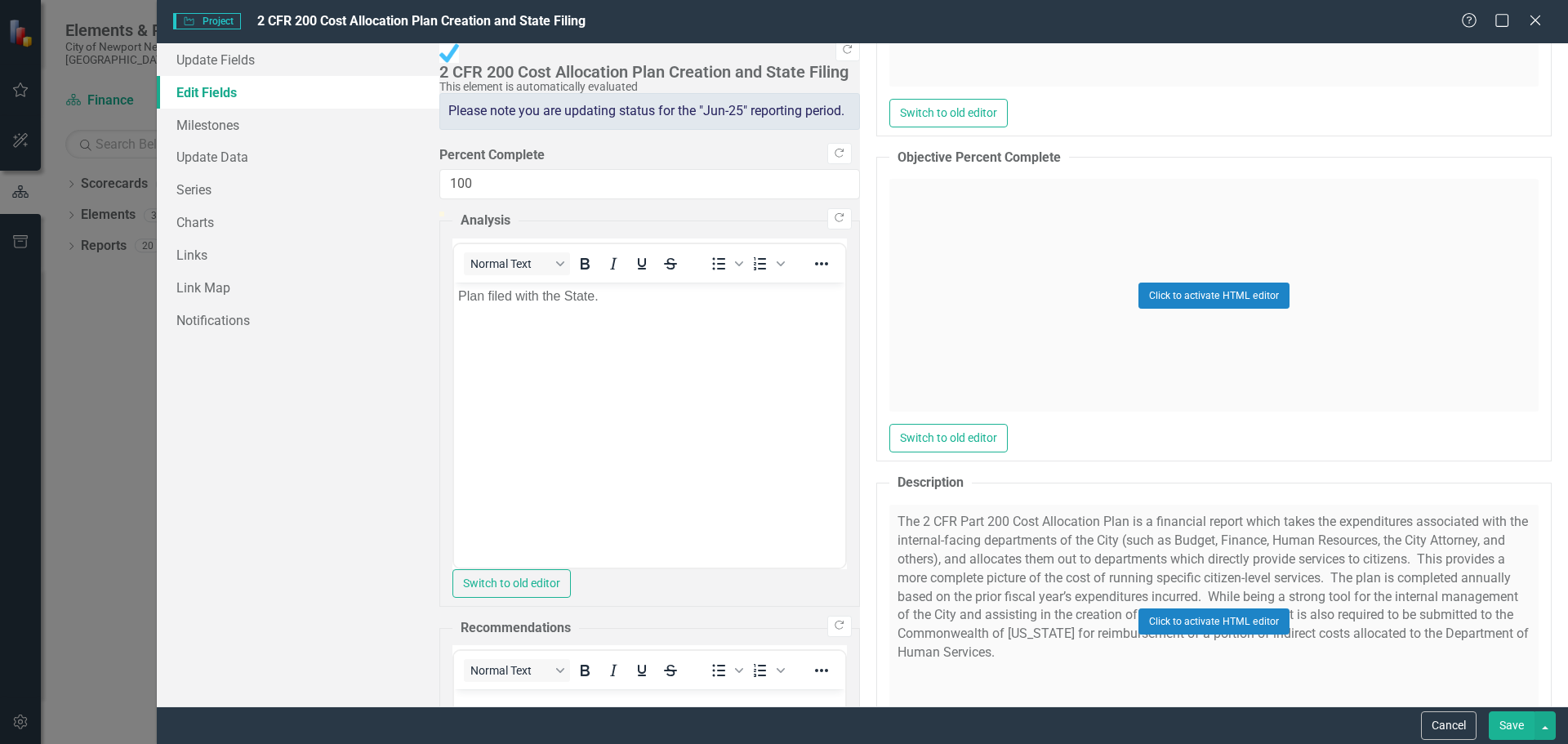
click at [905, 504] on div "Click to activate HTML editor" at bounding box center [1214, 621] width 649 height 233
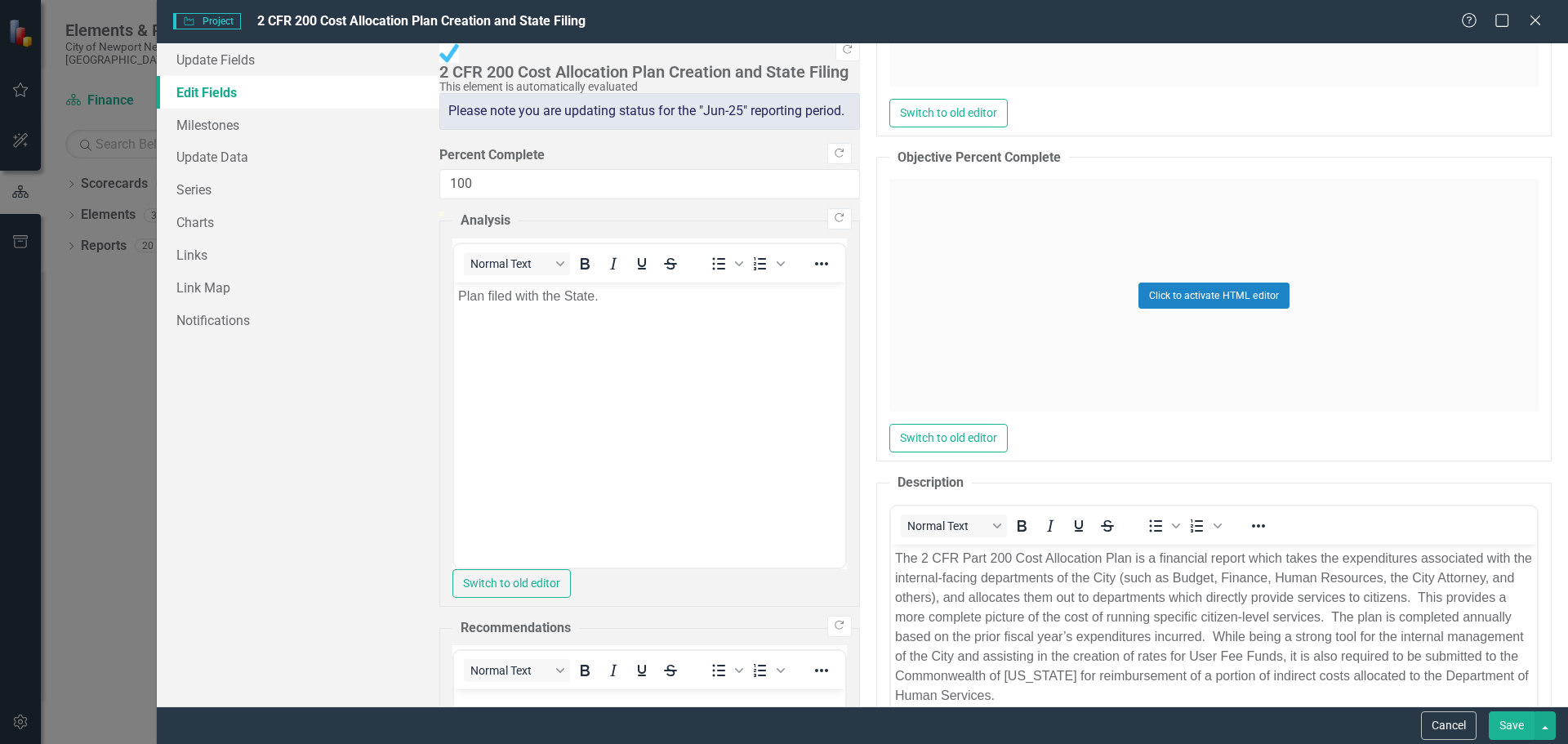
scroll to position [0, 0]
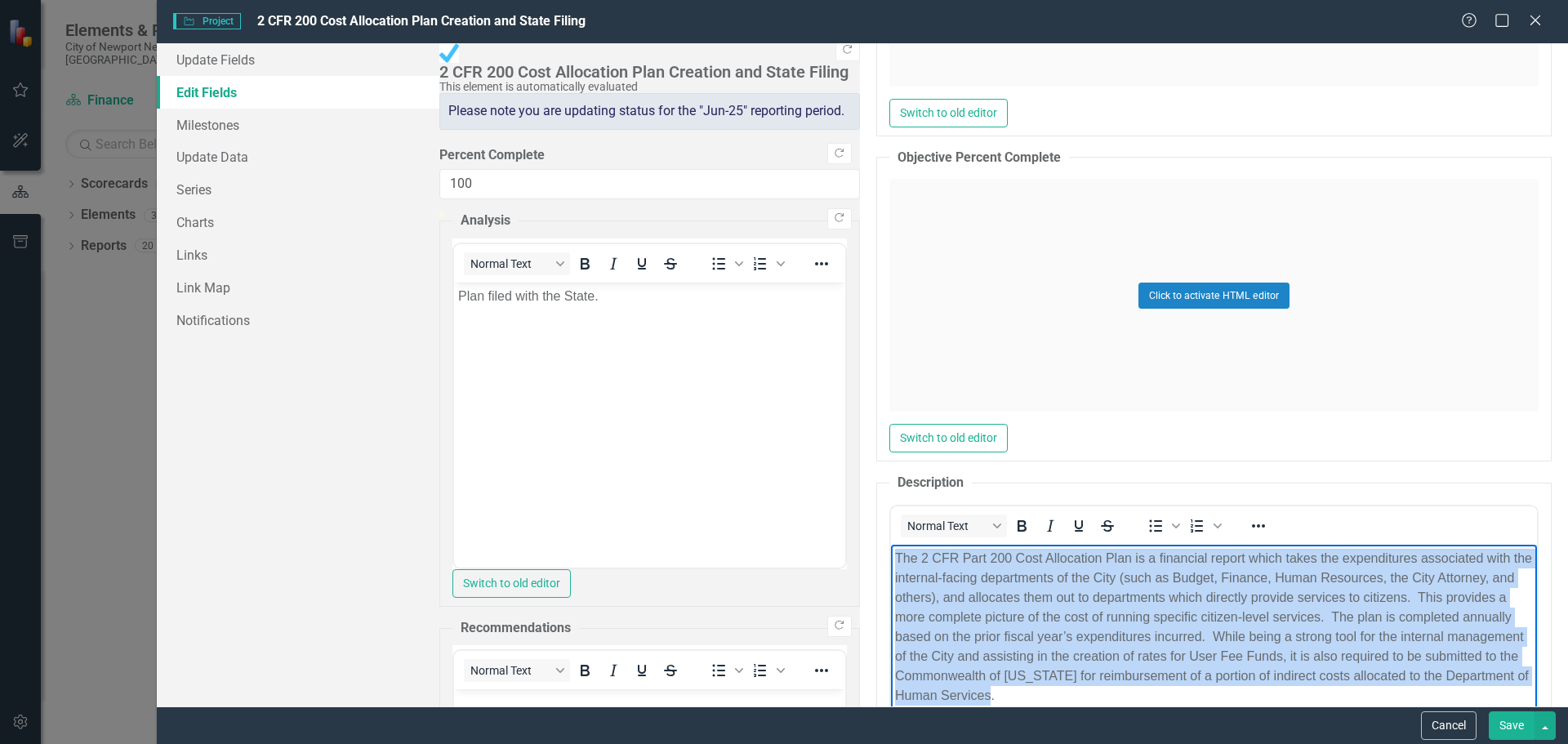
drag, startPoint x: 1306, startPoint y: 636, endPoint x: 1271, endPoint y: 943, distance: 309.0
click at [891, 553] on html "The 2 CFR Part 200 Cost Allocation Plan is a financial report which takes the e…" at bounding box center [1214, 667] width 647 height 245
copy p "The 2 CFR Part 200 Cost Allocation Plan is a financial report which takes the e…"
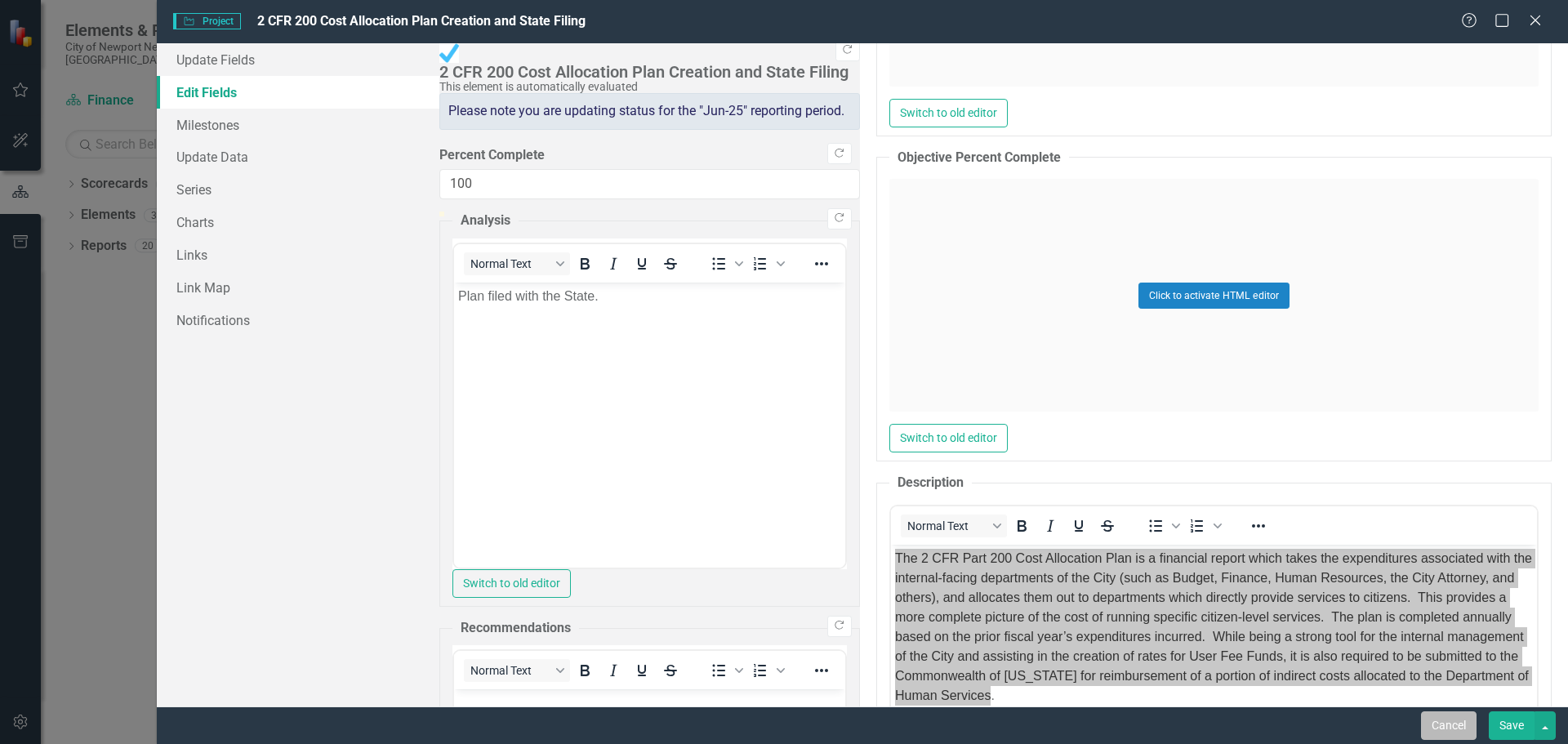
click at [1463, 729] on button "Cancel" at bounding box center [1449, 725] width 56 height 28
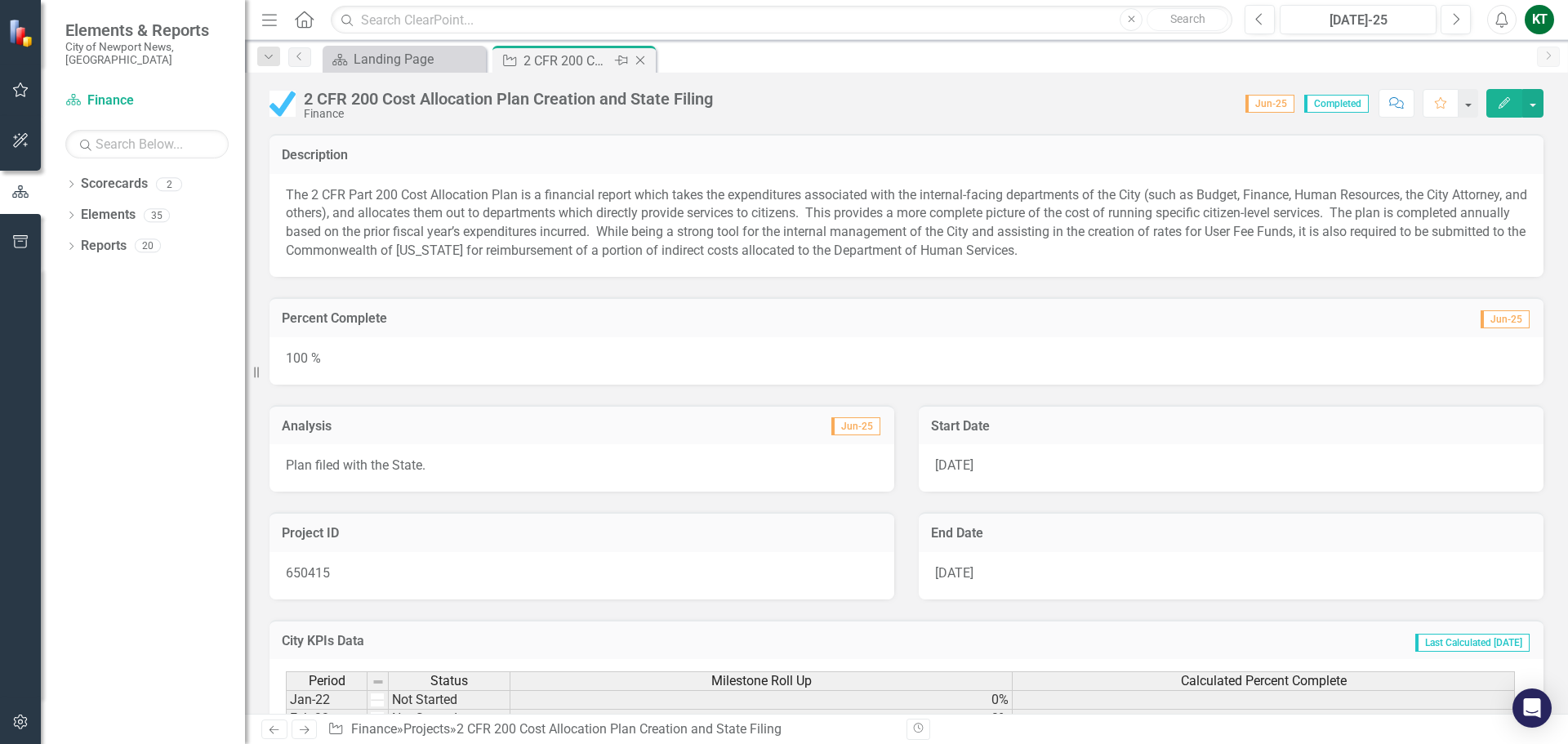
click at [644, 57] on icon at bounding box center [641, 61] width 9 height 9
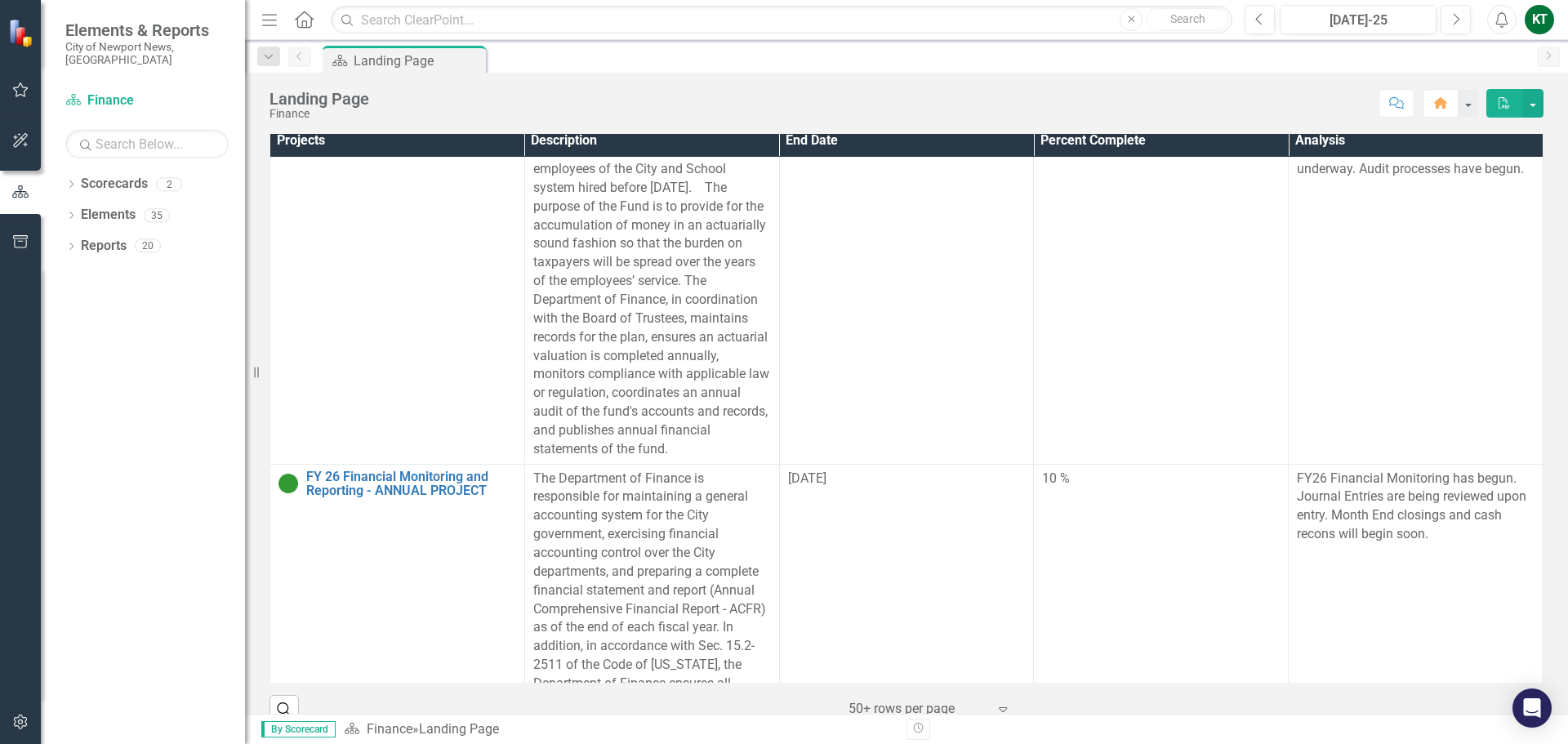
scroll to position [2446, 0]
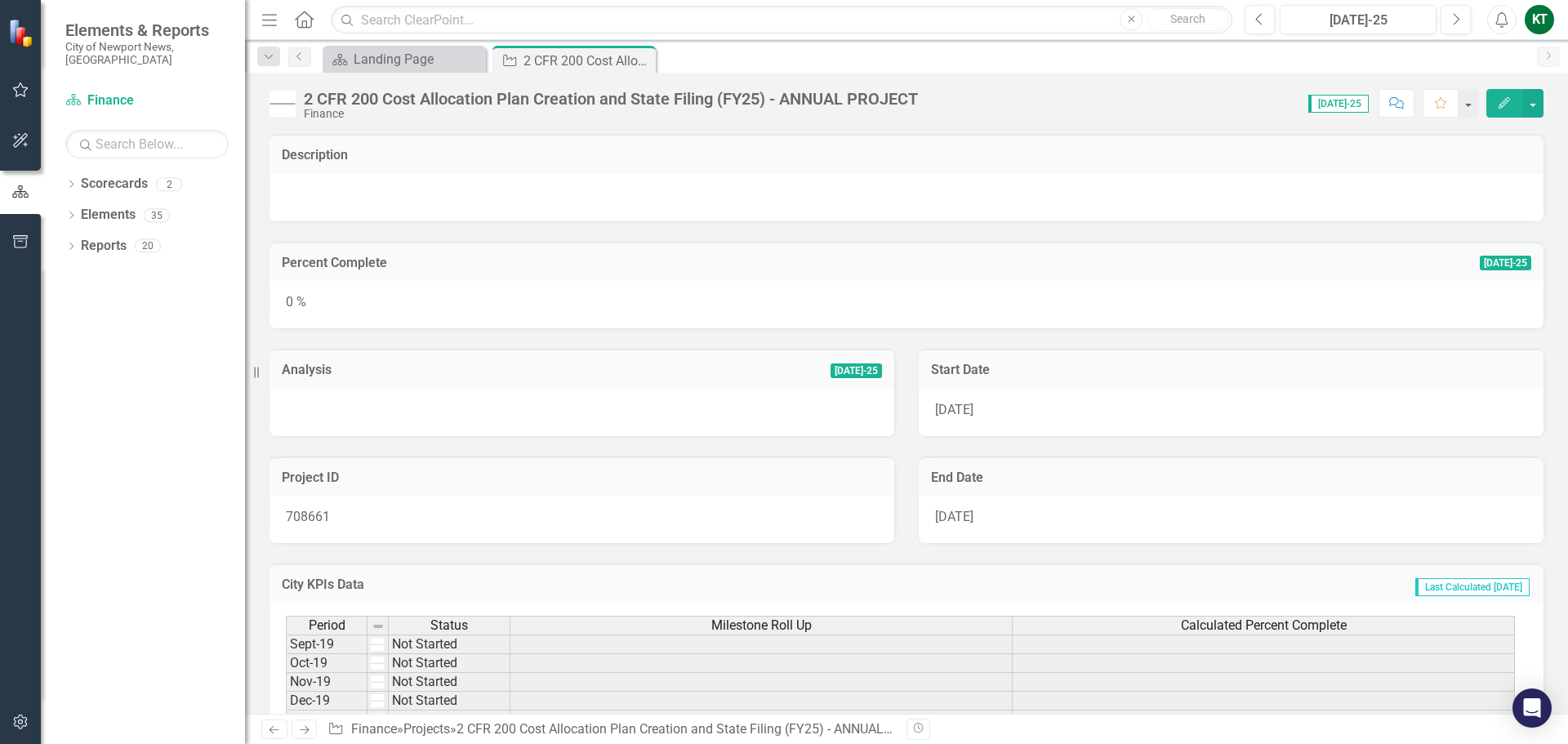
click at [1502, 105] on icon "Edit" at bounding box center [1504, 103] width 15 height 12
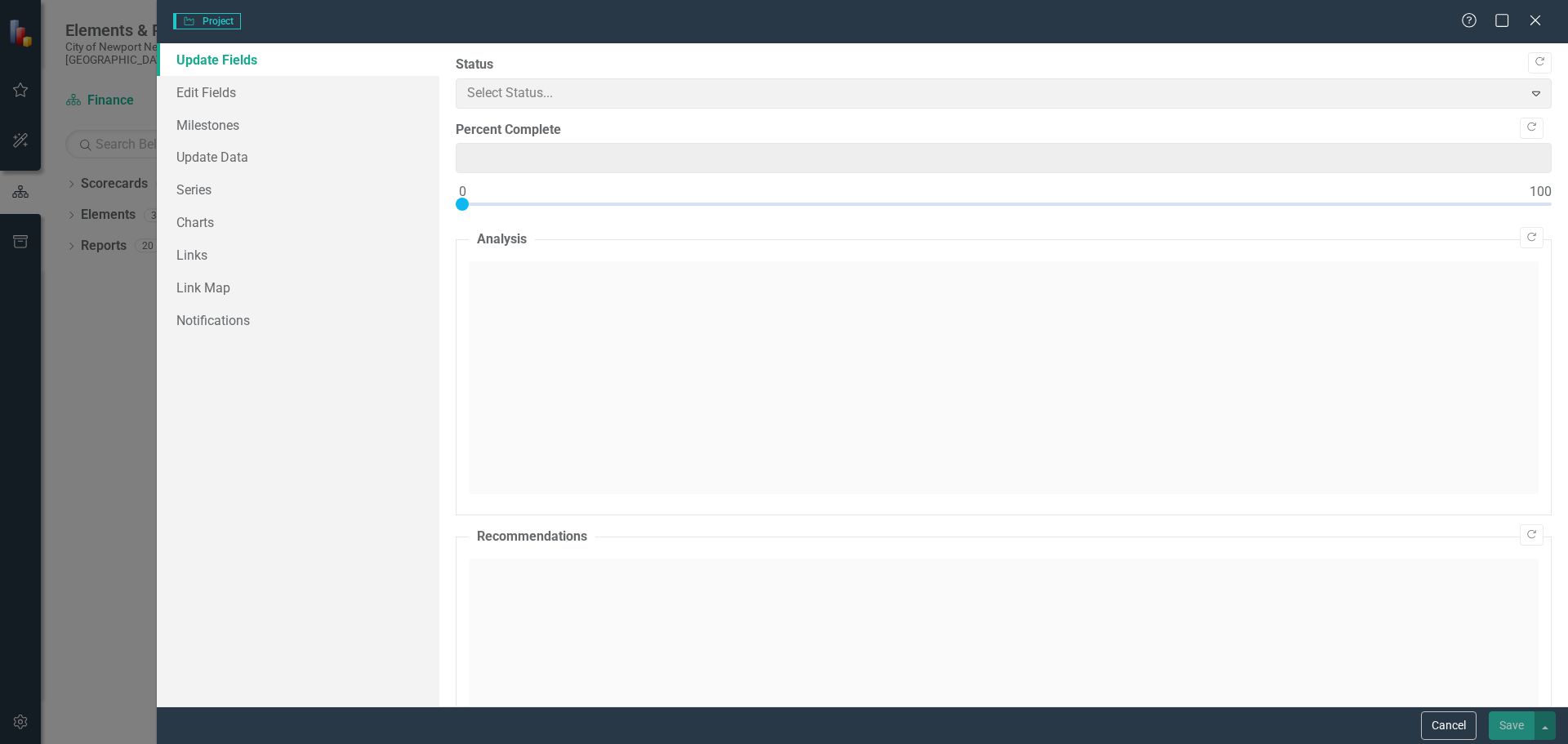
type input "0"
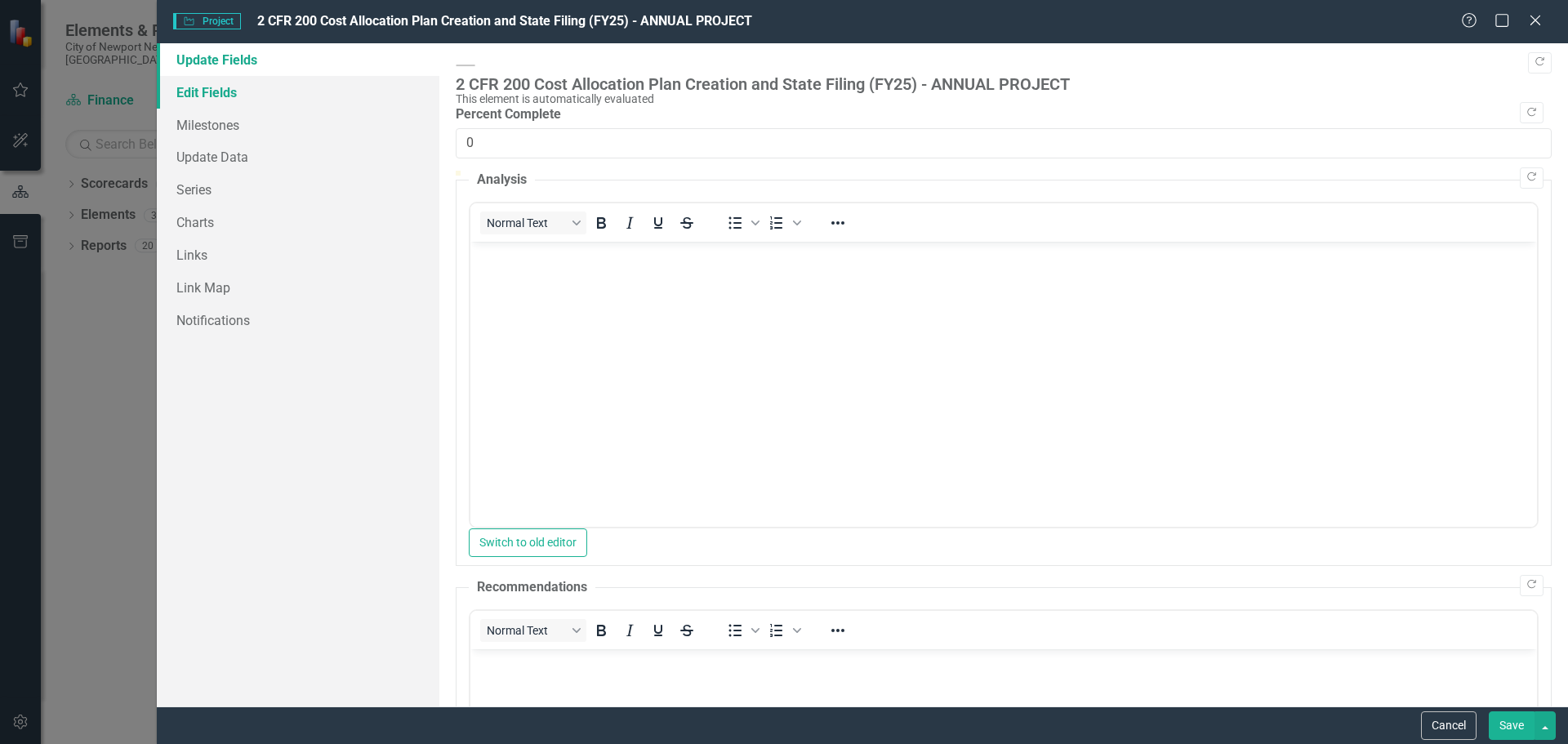
click at [225, 89] on link "Edit Fields" at bounding box center [298, 92] width 282 height 33
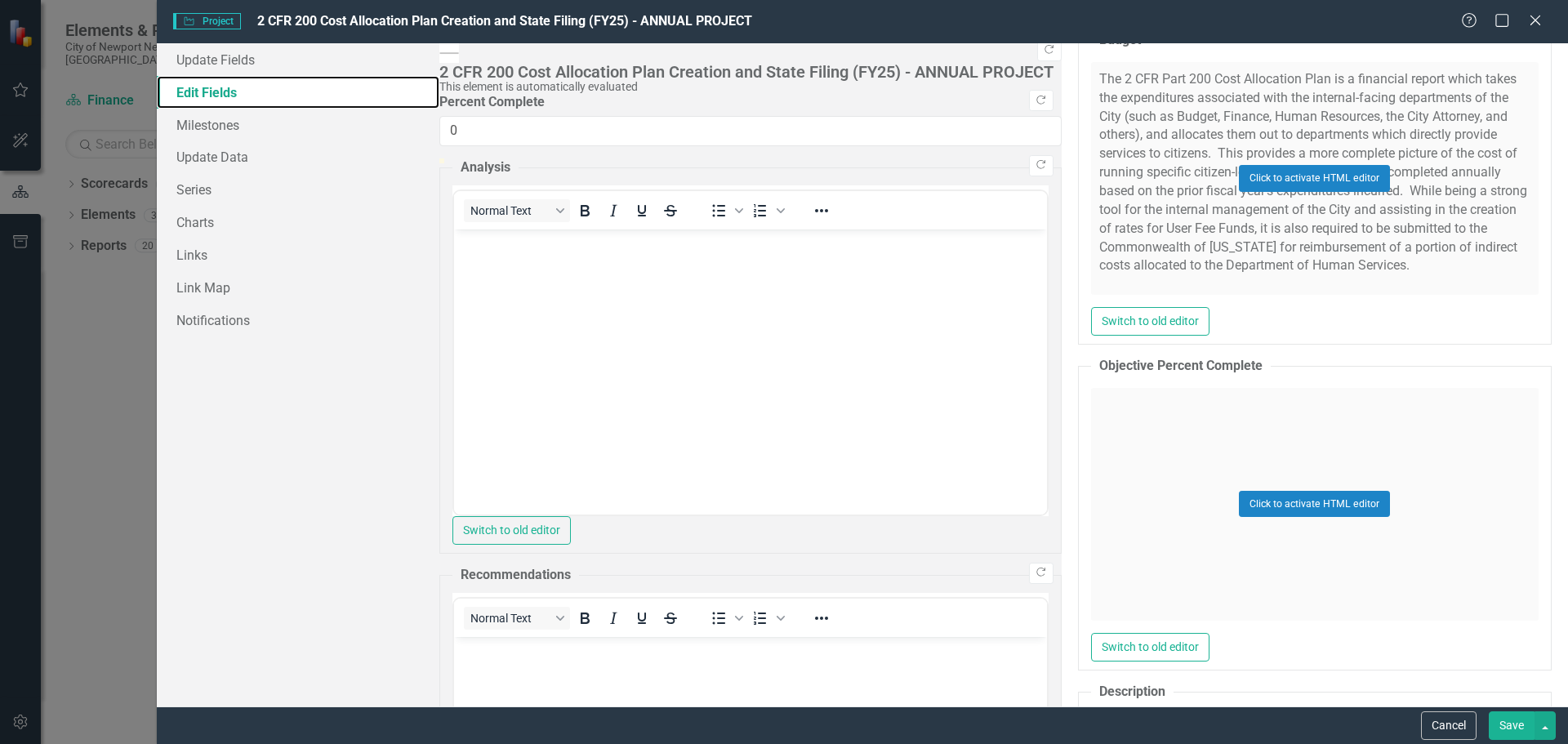
scroll to position [980, 0]
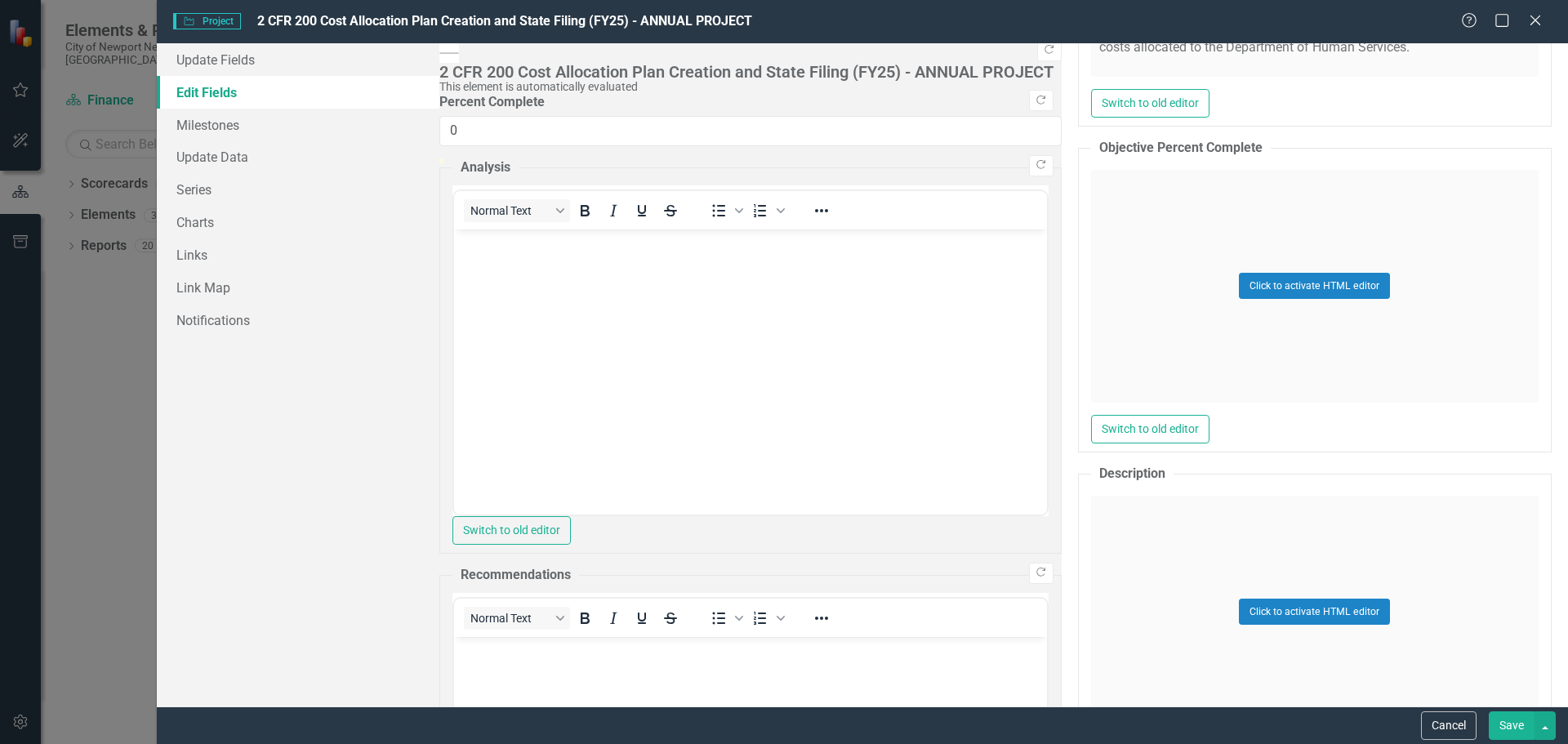
click at [1091, 495] on div "Click to activate HTML editor" at bounding box center [1315, 612] width 448 height 233
click at [1280, 619] on body "Rich Text Area. Press ALT-0 for help." at bounding box center [1314, 657] width 444 height 245
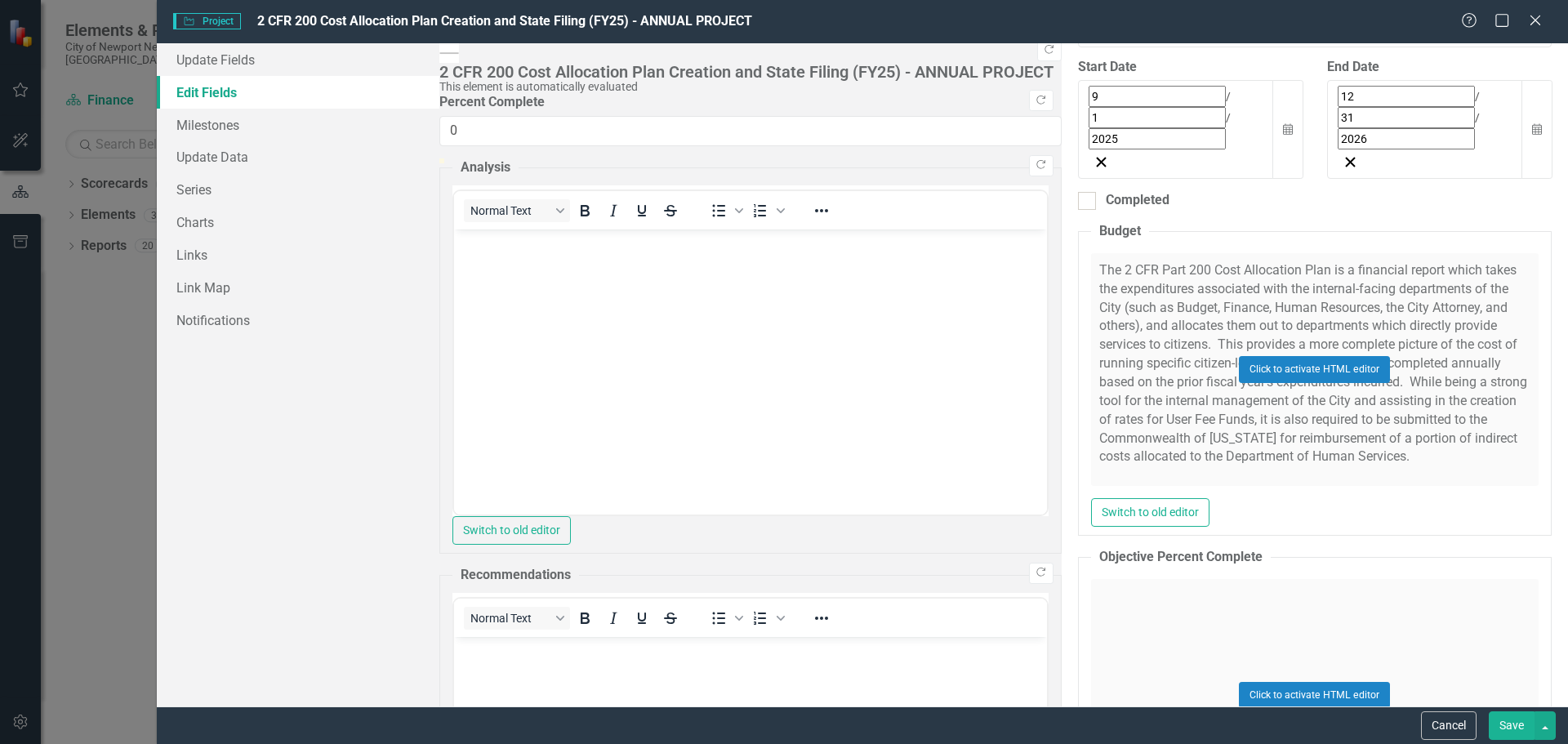
scroll to position [490, 0]
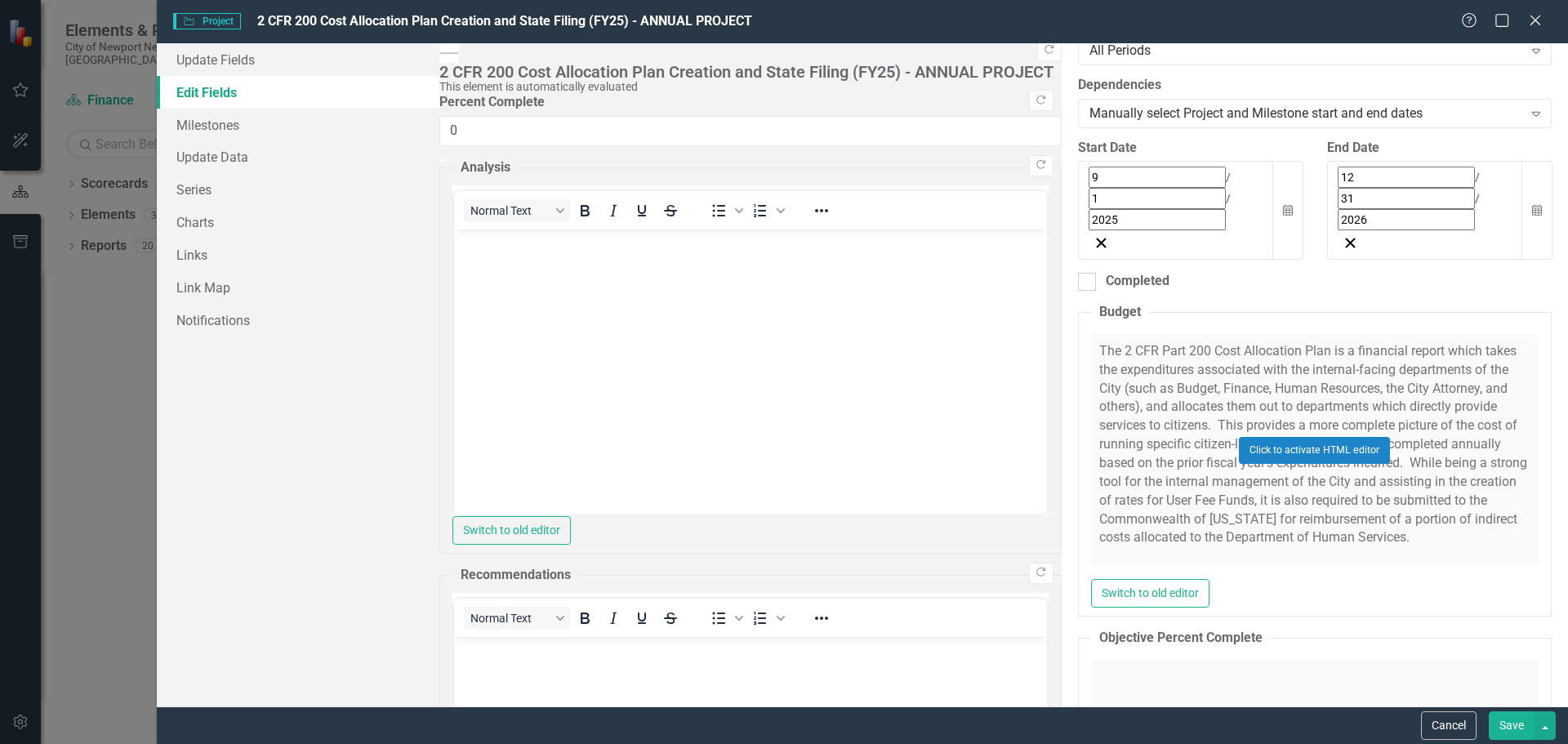
click at [1091, 334] on div "Click to activate HTML editor" at bounding box center [1315, 451] width 448 height 233
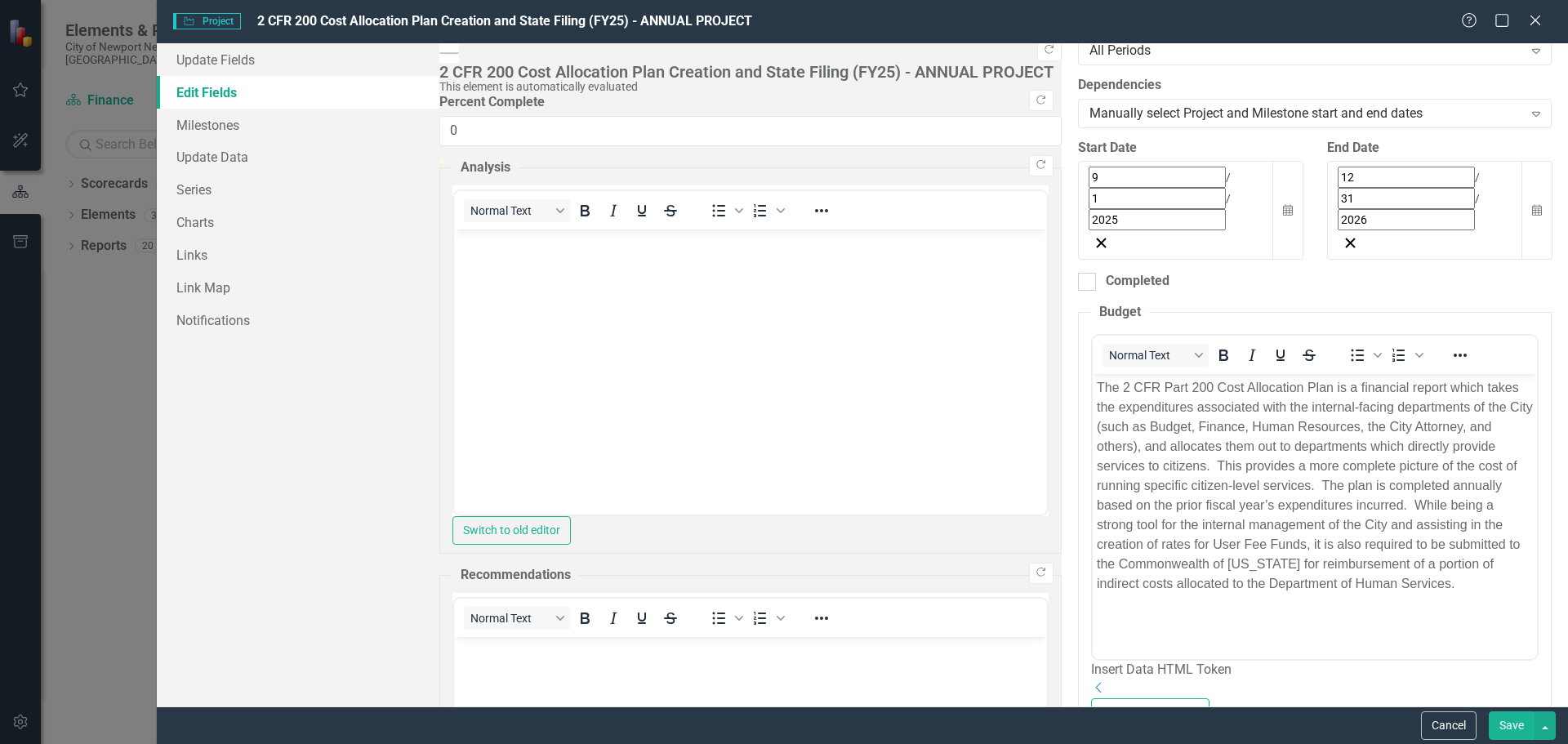
scroll to position [0, 0]
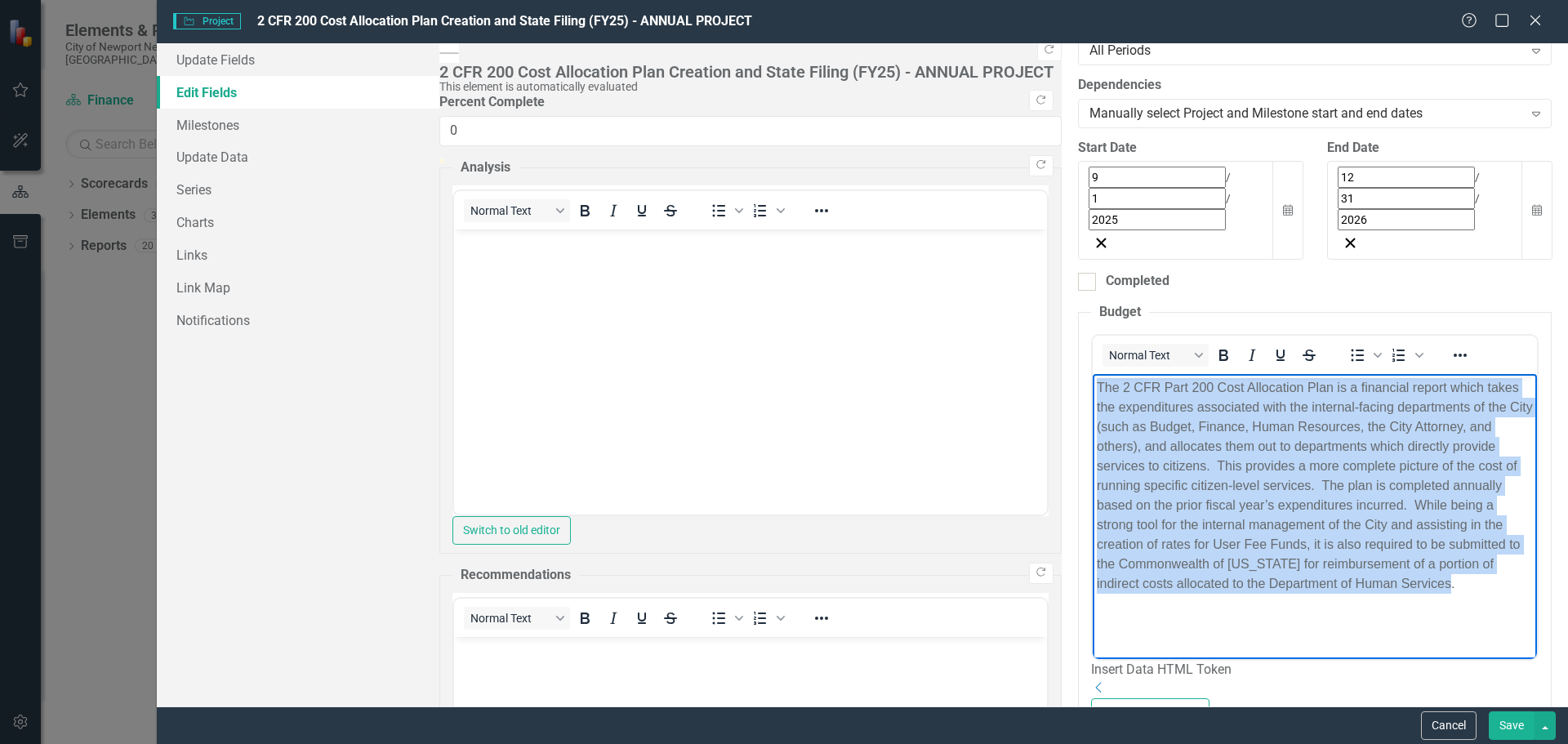
drag, startPoint x: 1501, startPoint y: 480, endPoint x: 1051, endPoint y: 372, distance: 462.8
click at [1092, 373] on html "The 2 CFR Part 200 Cost Allocation Plan is a financial report which takes the e…" at bounding box center [1314, 495] width 444 height 245
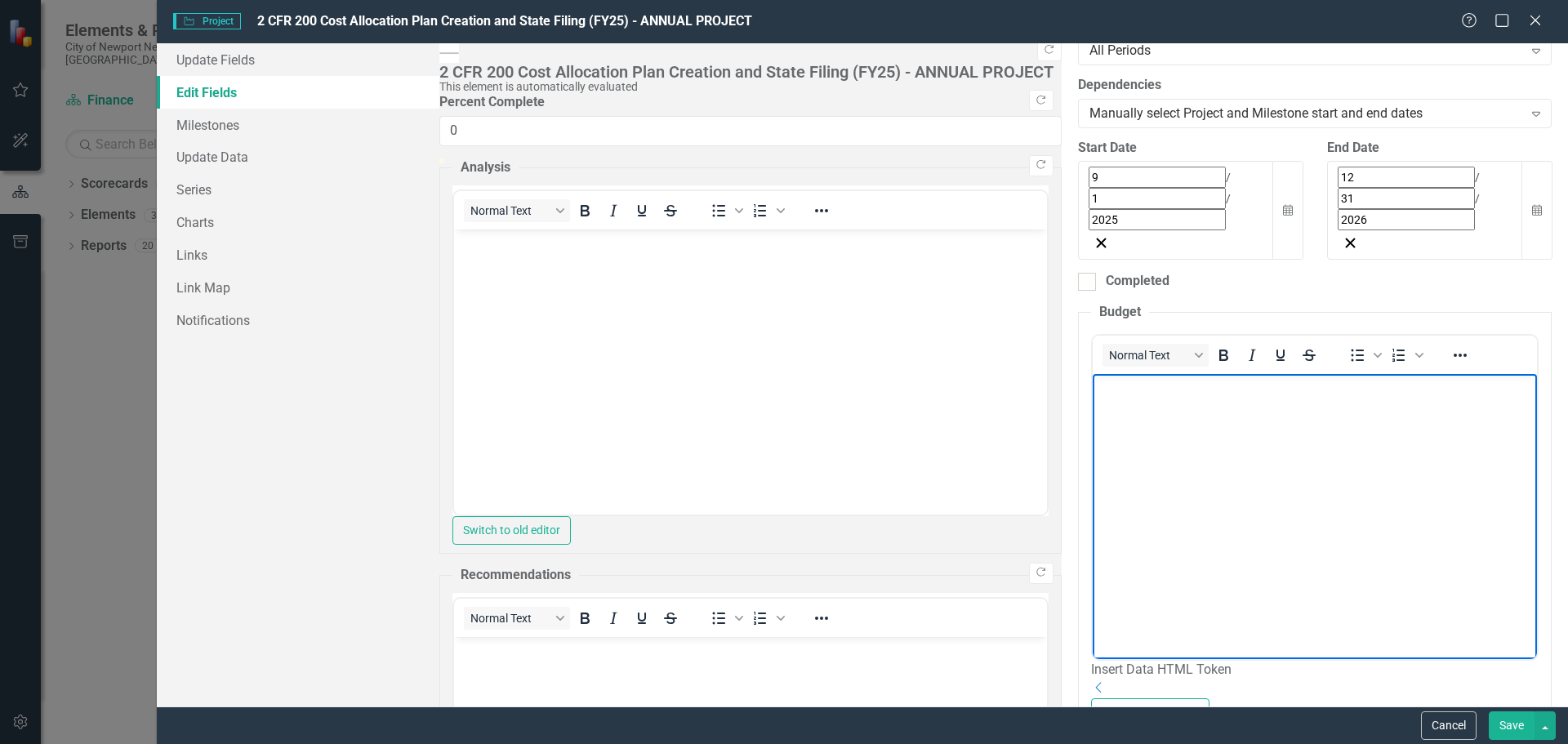
drag, startPoint x: 1495, startPoint y: 724, endPoint x: 1098, endPoint y: 545, distance: 435.5
click at [1494, 720] on button "Save" at bounding box center [1512, 725] width 46 height 28
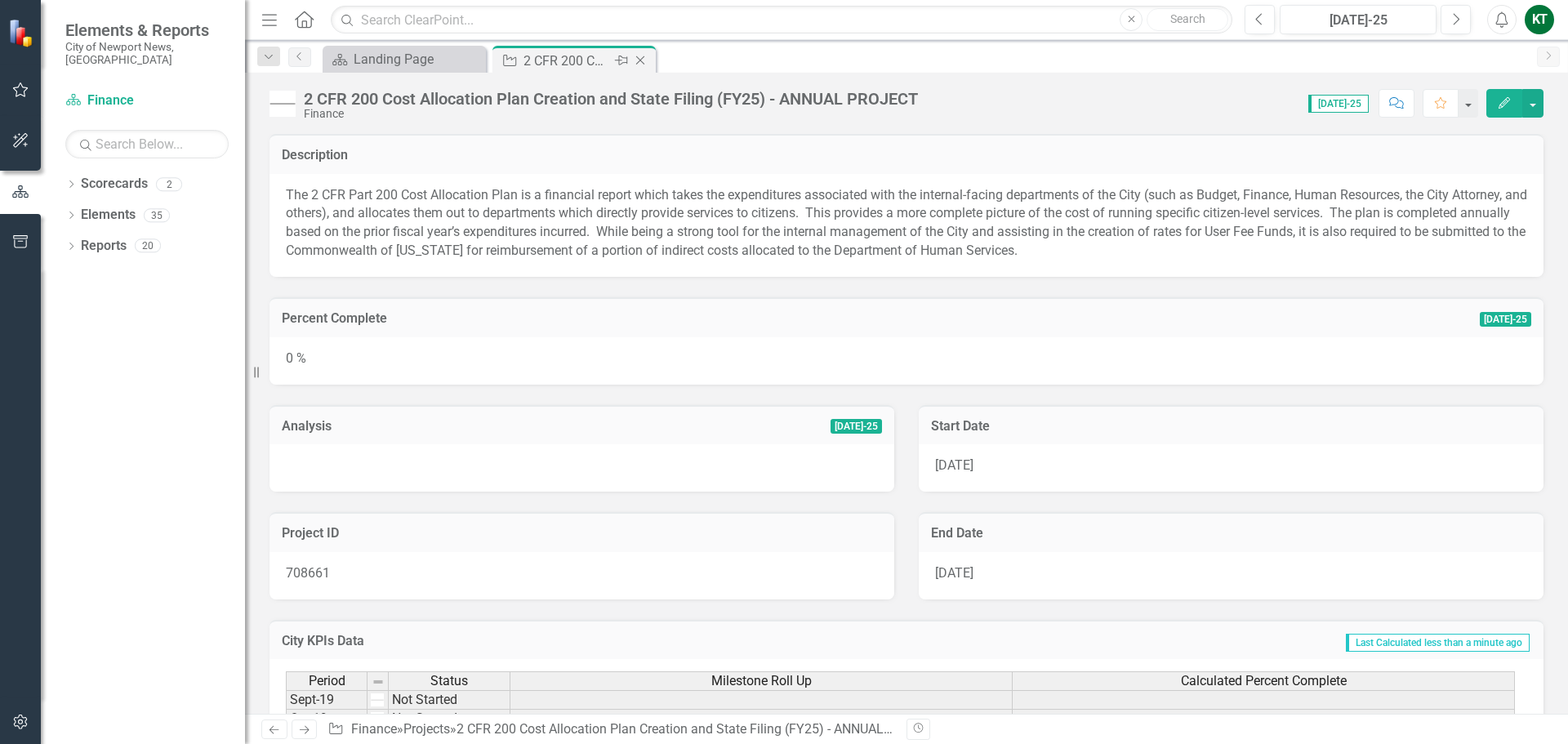
click at [641, 58] on icon "Close" at bounding box center [640, 60] width 16 height 13
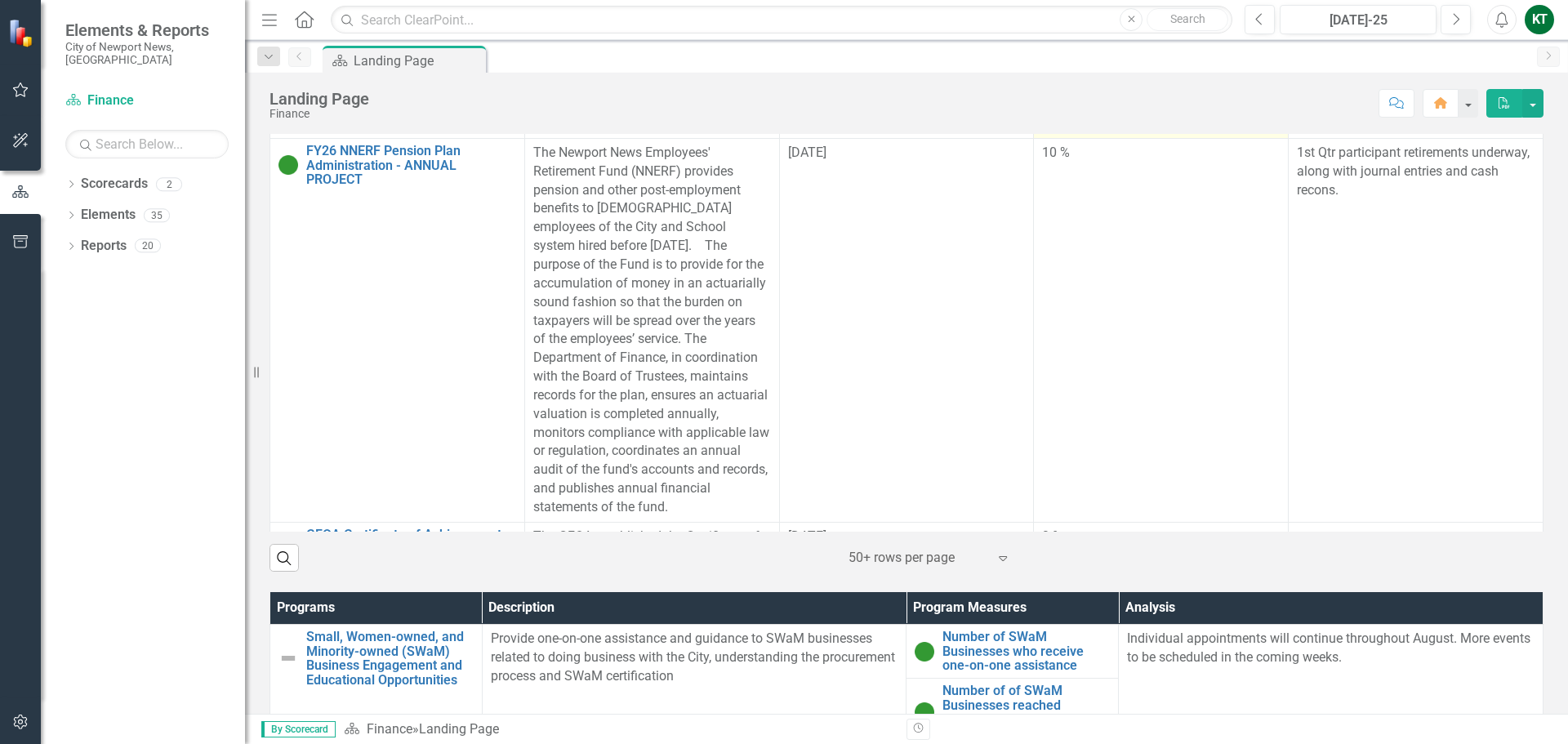
scroll to position [2941, 0]
